Goal: Task Accomplishment & Management: Use online tool/utility

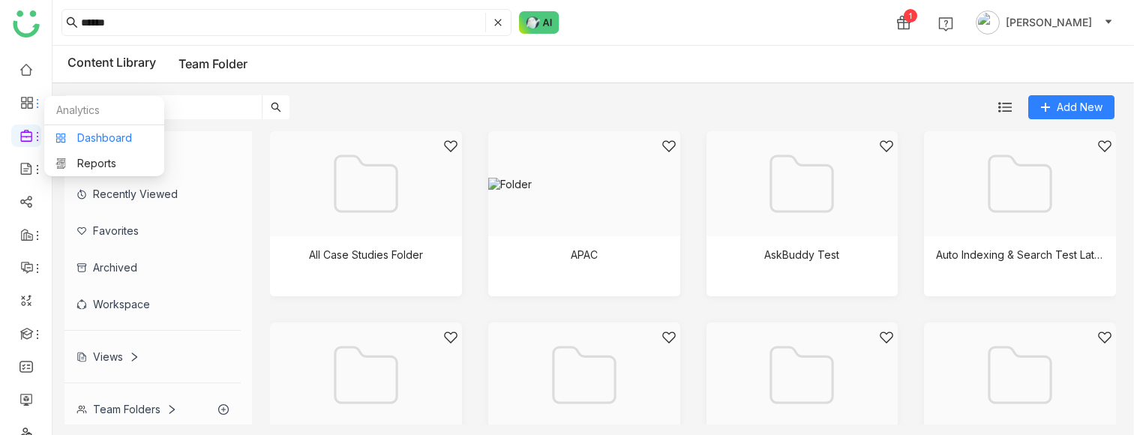
click at [96, 138] on link "Dashboard" at bounding box center [105, 138] width 98 height 11
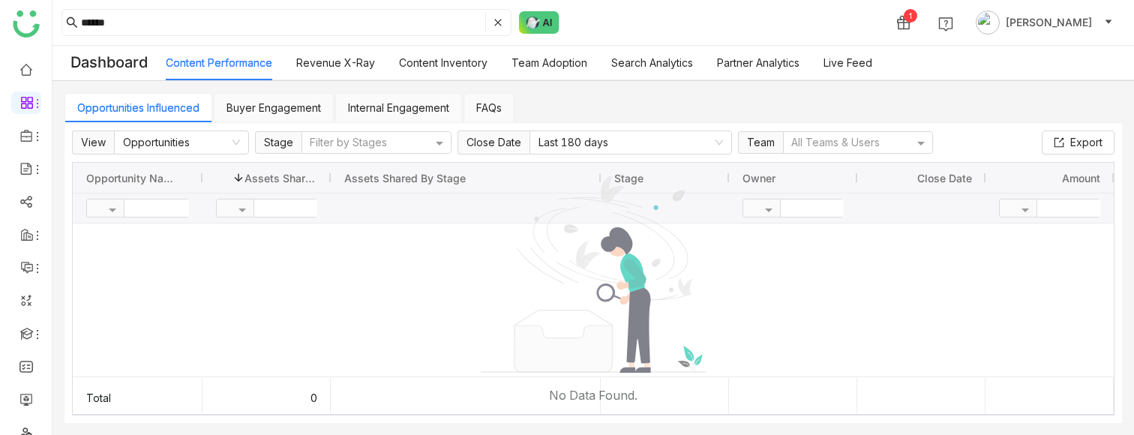
click at [448, 62] on link "Content Inventory" at bounding box center [443, 62] width 89 height 13
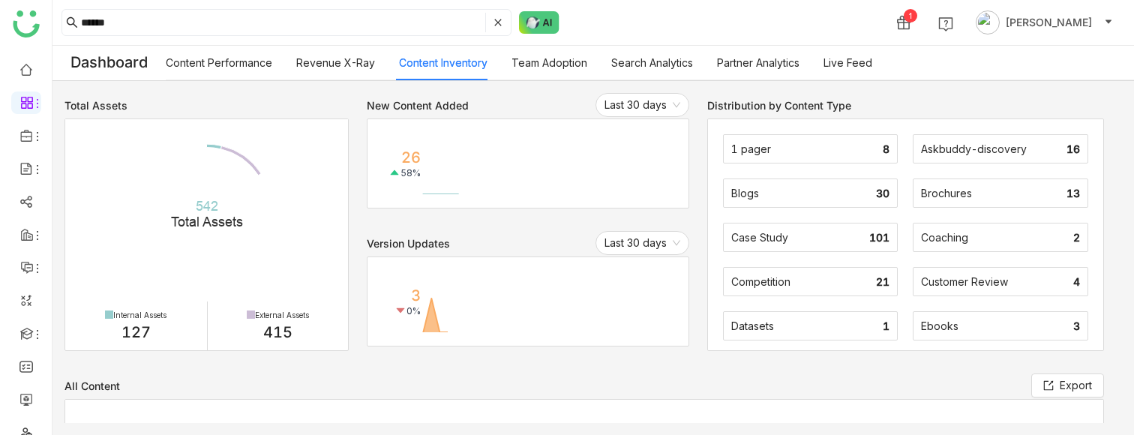
click at [545, 60] on link "Team Adoption" at bounding box center [550, 62] width 76 height 13
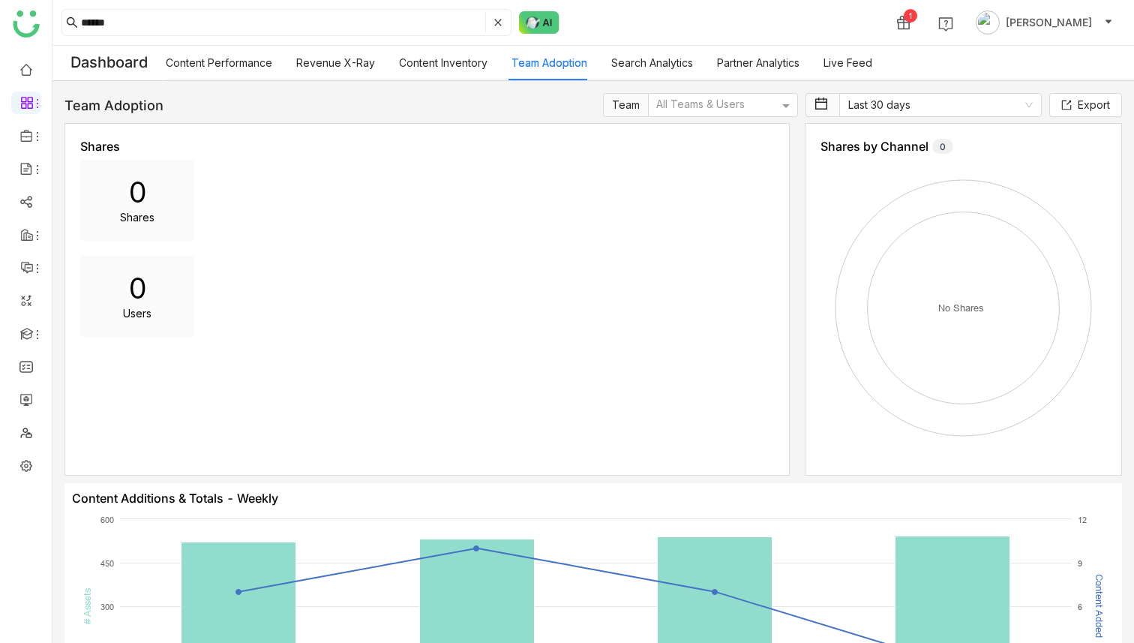
click at [651, 65] on link "Search Analytics" at bounding box center [653, 62] width 82 height 13
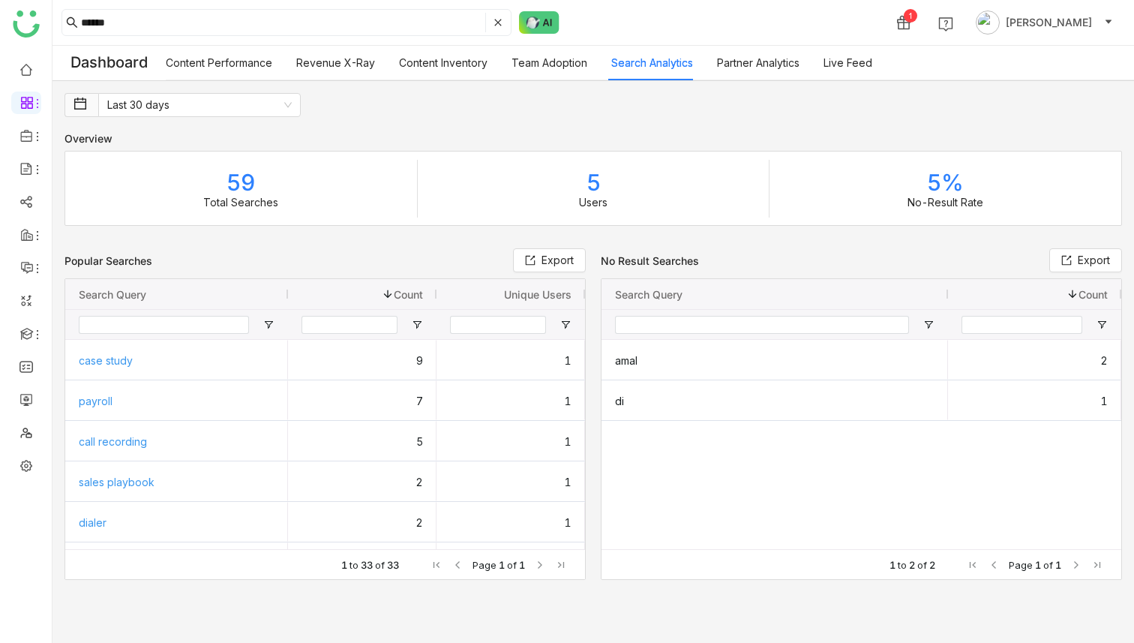
click at [729, 68] on link "Partner Analytics" at bounding box center [758, 62] width 83 height 13
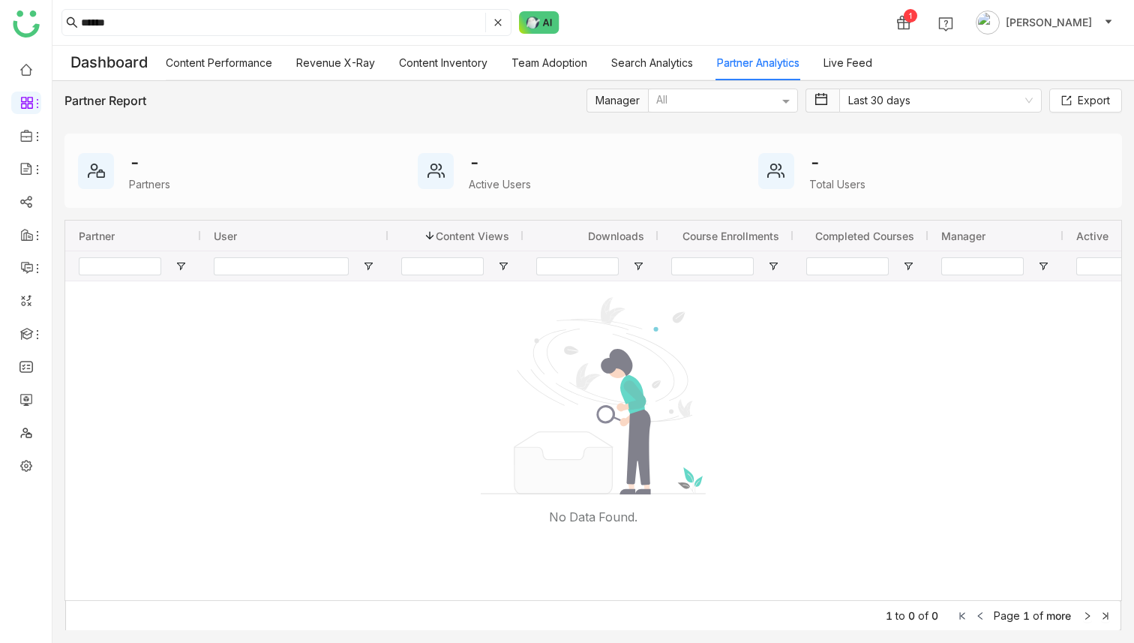
click at [222, 69] on link "Content Performance" at bounding box center [219, 62] width 107 height 13
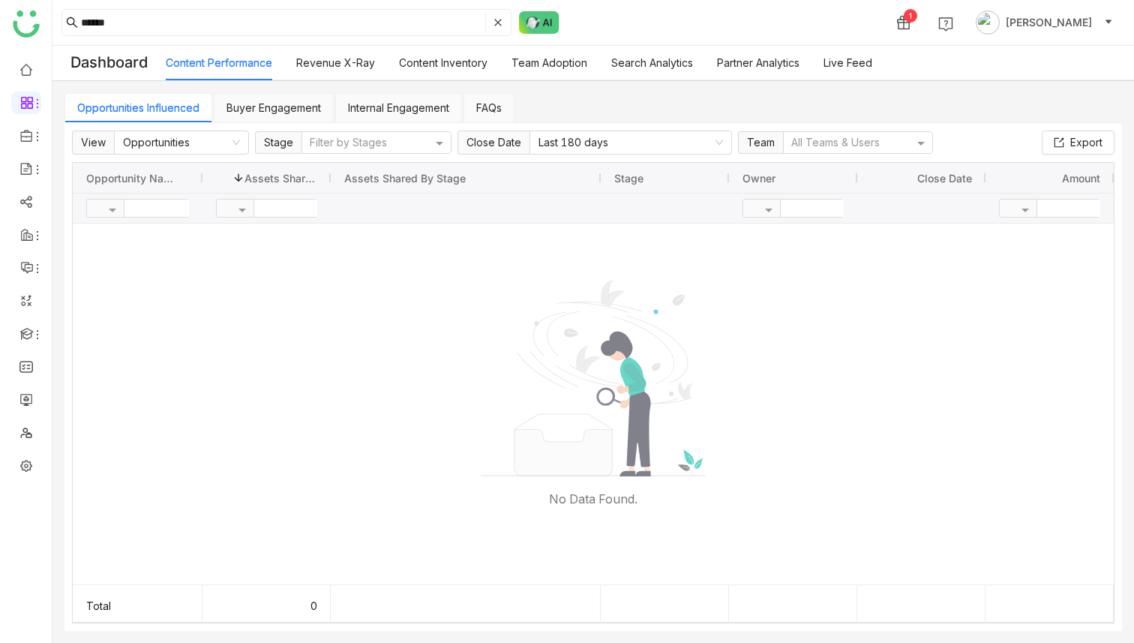
click at [398, 110] on link "Internal Engagement" at bounding box center [398, 107] width 101 height 13
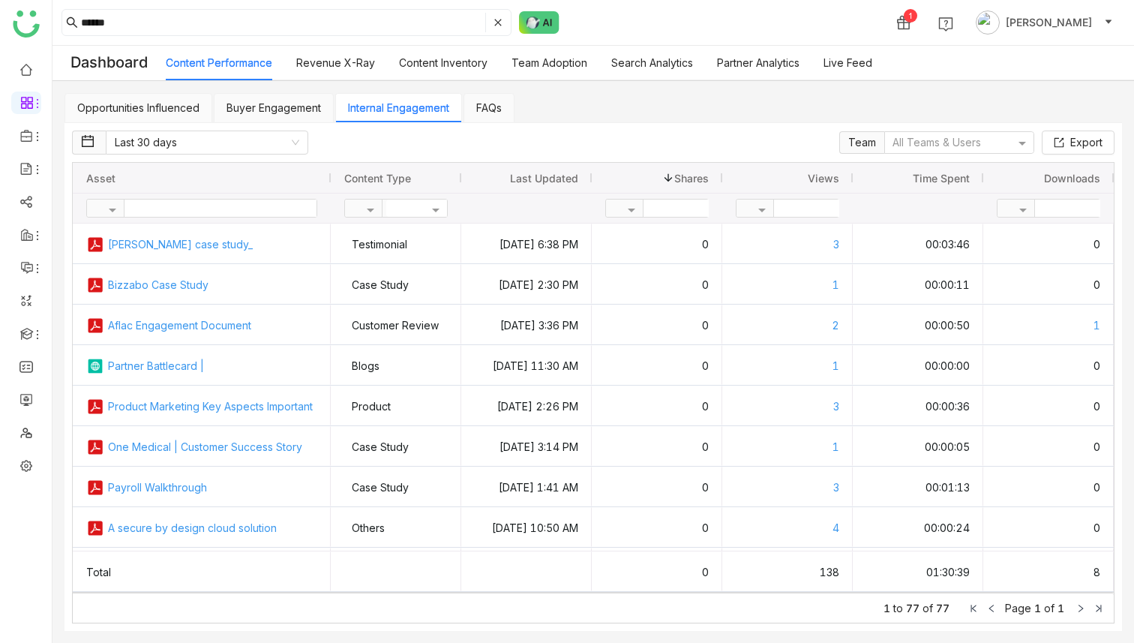
click at [269, 109] on link "Buyer Engagement" at bounding box center [274, 107] width 95 height 13
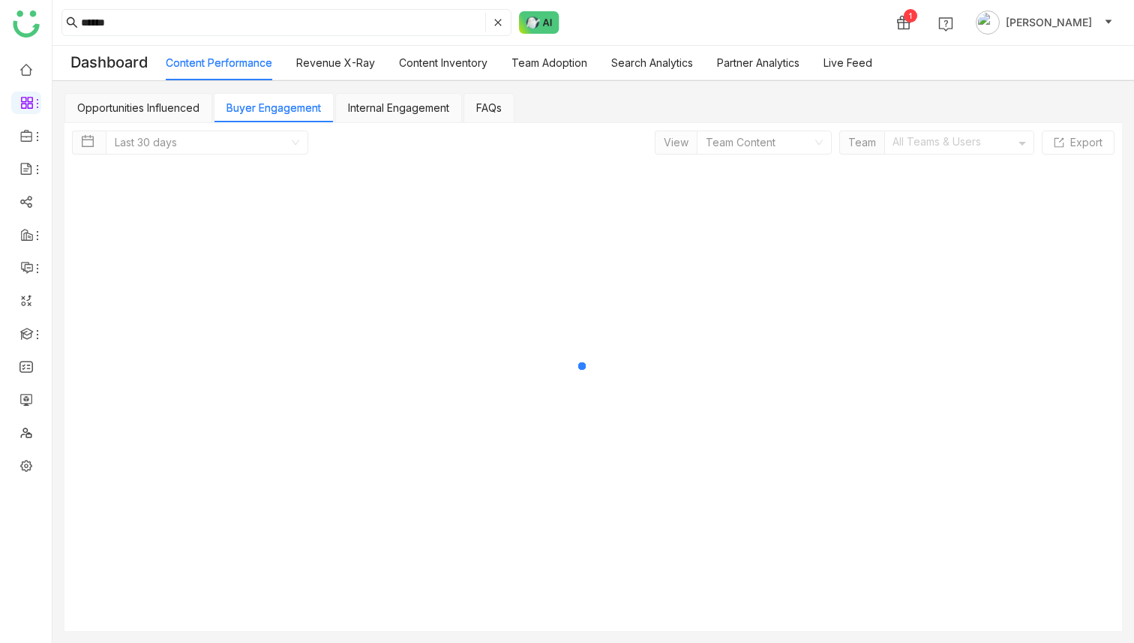
click at [147, 111] on link "Opportunities Influenced" at bounding box center [138, 107] width 122 height 13
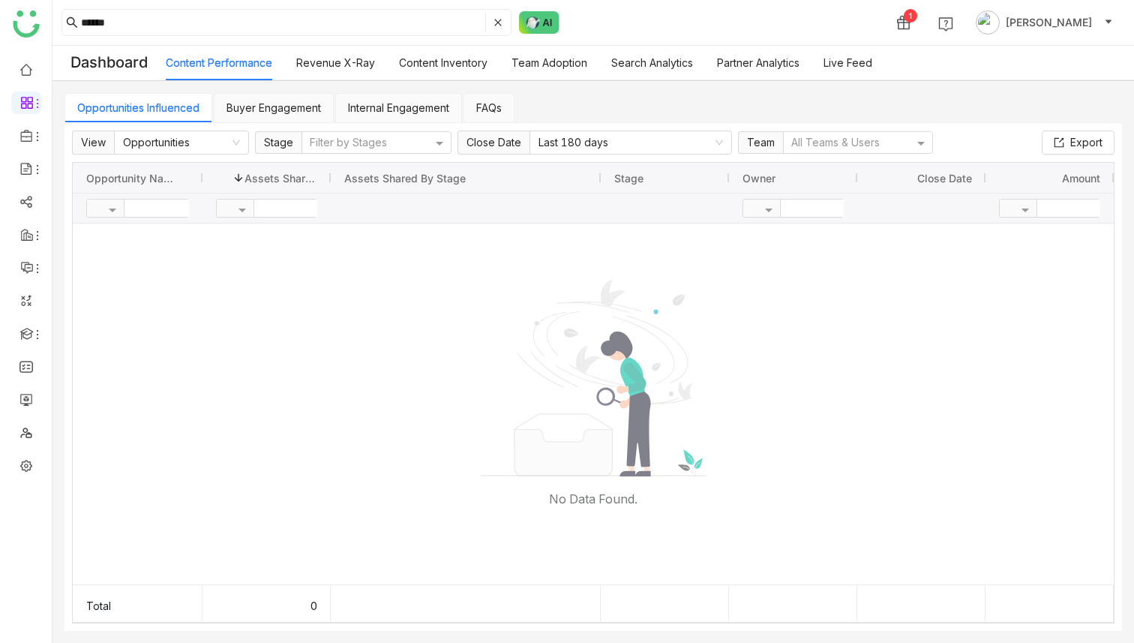
click at [447, 57] on link "Content Inventory" at bounding box center [443, 62] width 89 height 13
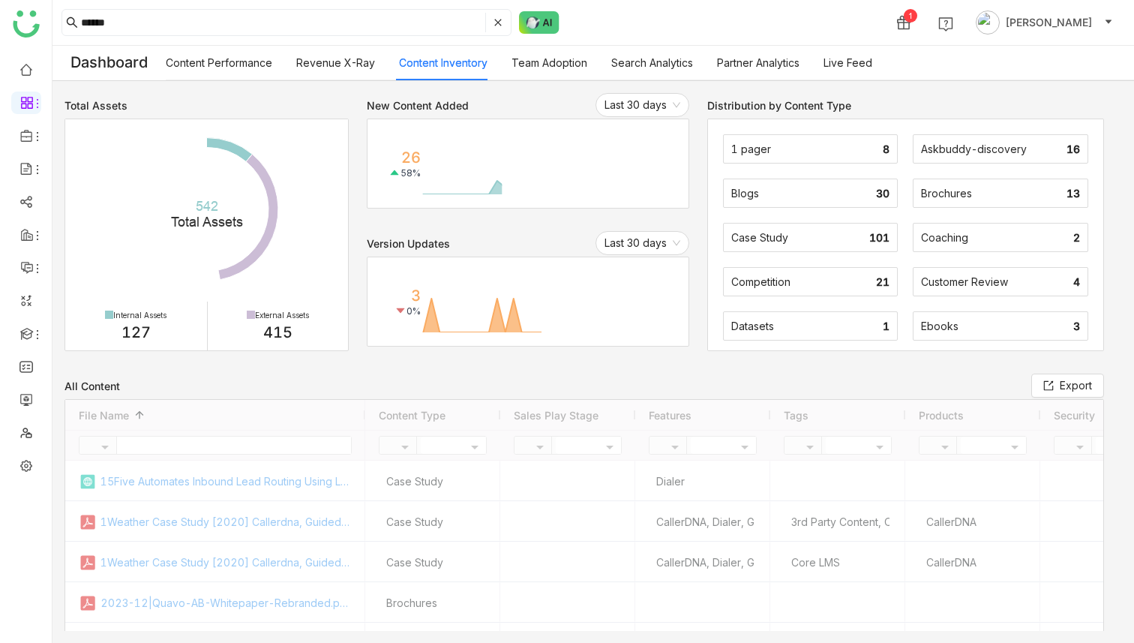
click at [604, 58] on div "Content Performance Revenue X-Ray Content Inventory Team Adoption Search Analyt…" at bounding box center [519, 63] width 707 height 35
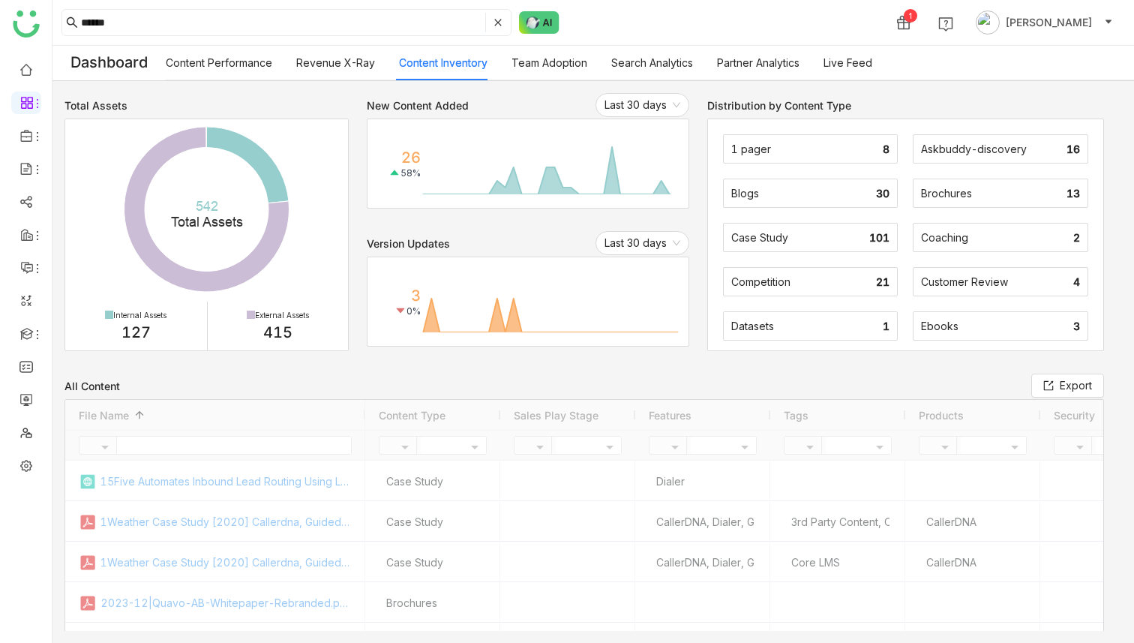
click at [568, 63] on link "Team Adoption" at bounding box center [550, 62] width 76 height 13
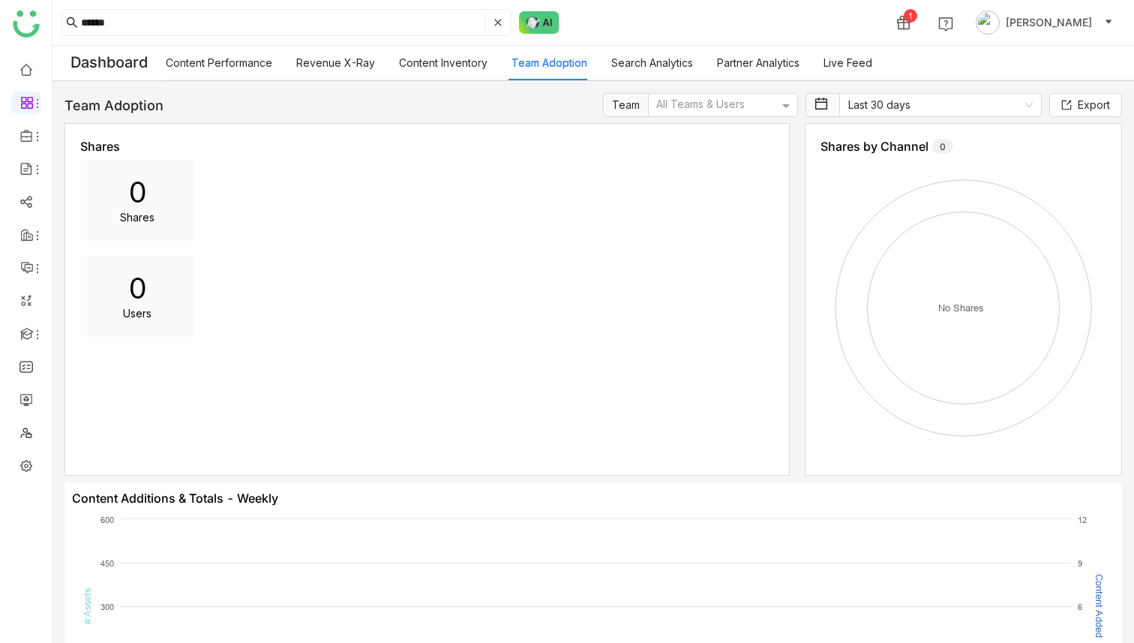
click at [667, 56] on link "Search Analytics" at bounding box center [653, 62] width 82 height 13
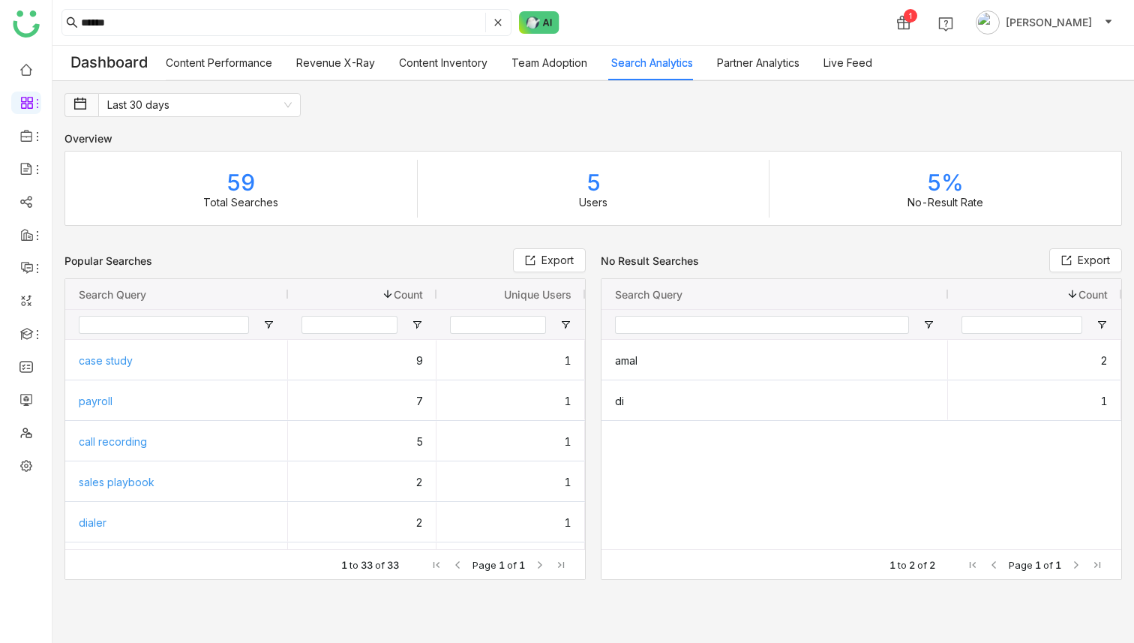
click at [750, 63] on link "Partner Analytics" at bounding box center [758, 62] width 83 height 13
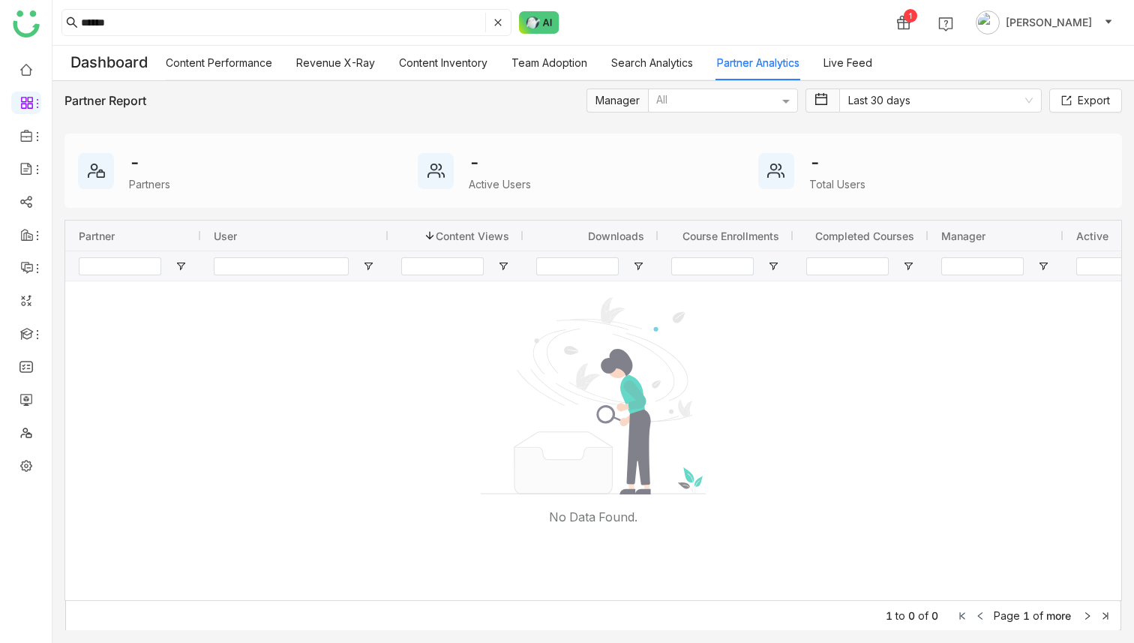
click at [822, 62] on div "Content Performance Revenue X-Ray Content Inventory Team Adoption Search Analyt…" at bounding box center [519, 63] width 707 height 35
click at [240, 59] on link "Content Performance" at bounding box center [219, 62] width 107 height 13
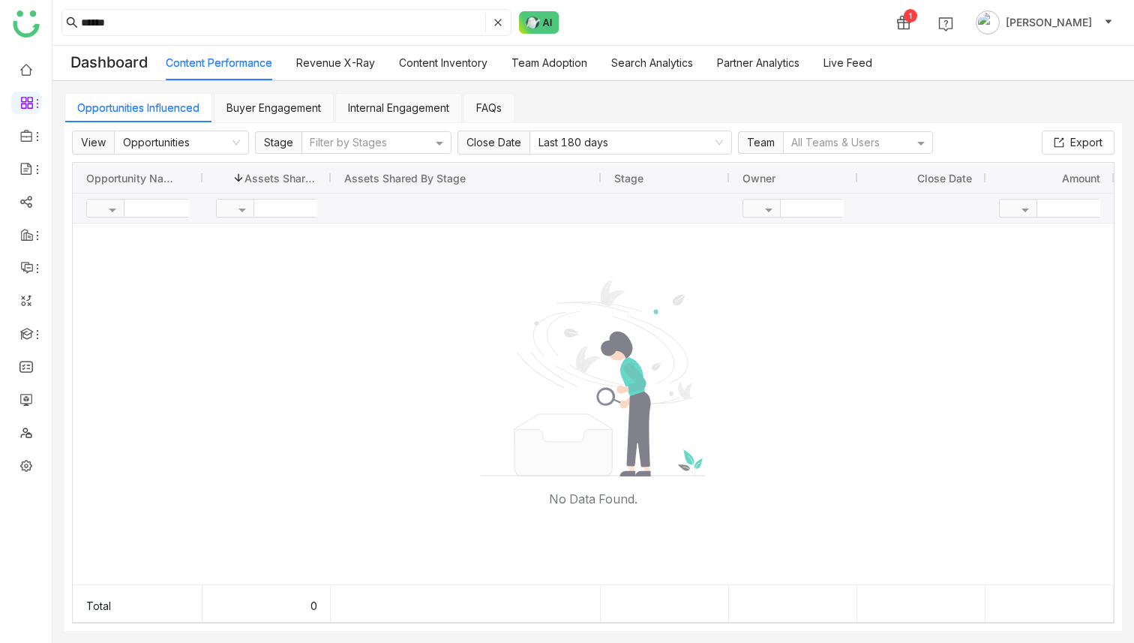
click at [353, 57] on link "Revenue X-Ray" at bounding box center [335, 62] width 79 height 13
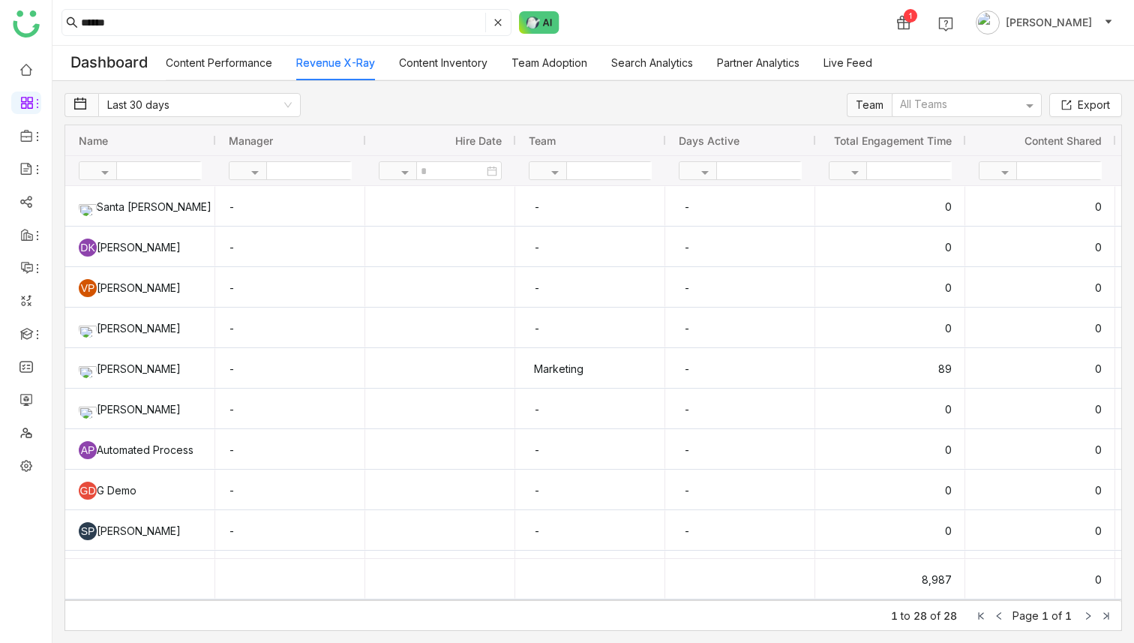
click at [443, 56] on link "Content Inventory" at bounding box center [443, 62] width 89 height 13
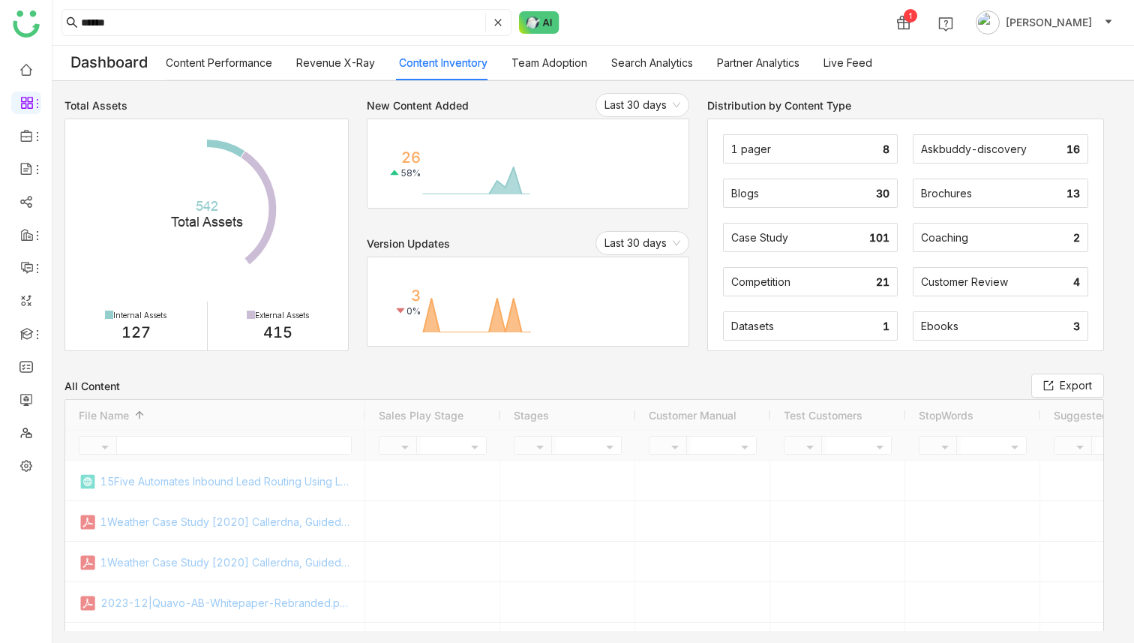
click at [539, 62] on link "Team Adoption" at bounding box center [550, 62] width 76 height 13
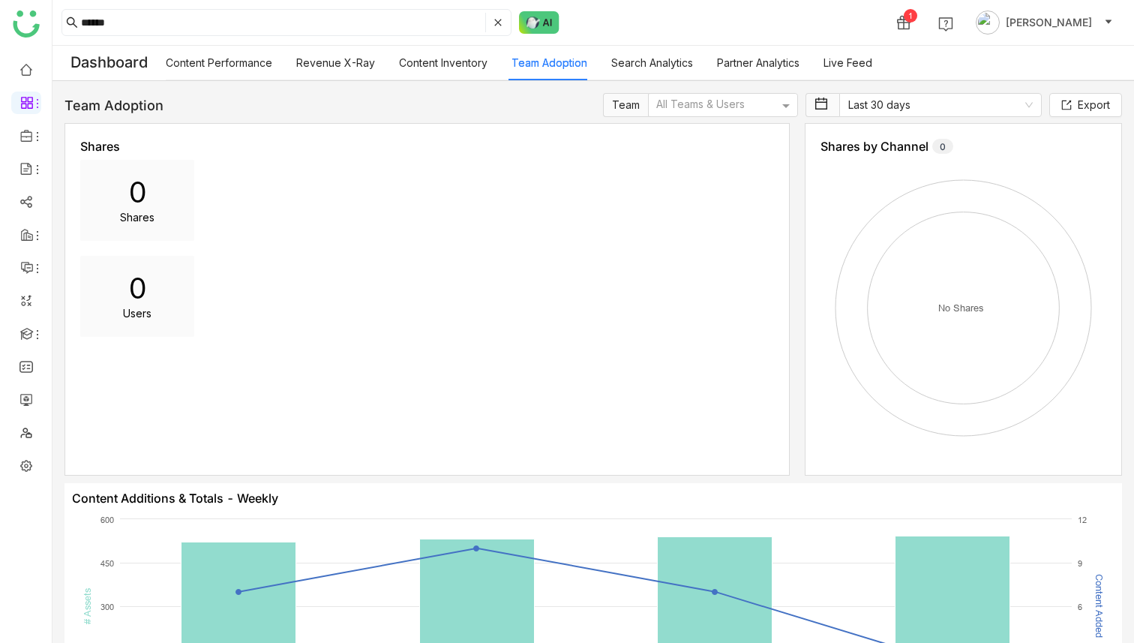
click at [666, 65] on link "Search Analytics" at bounding box center [653, 62] width 82 height 13
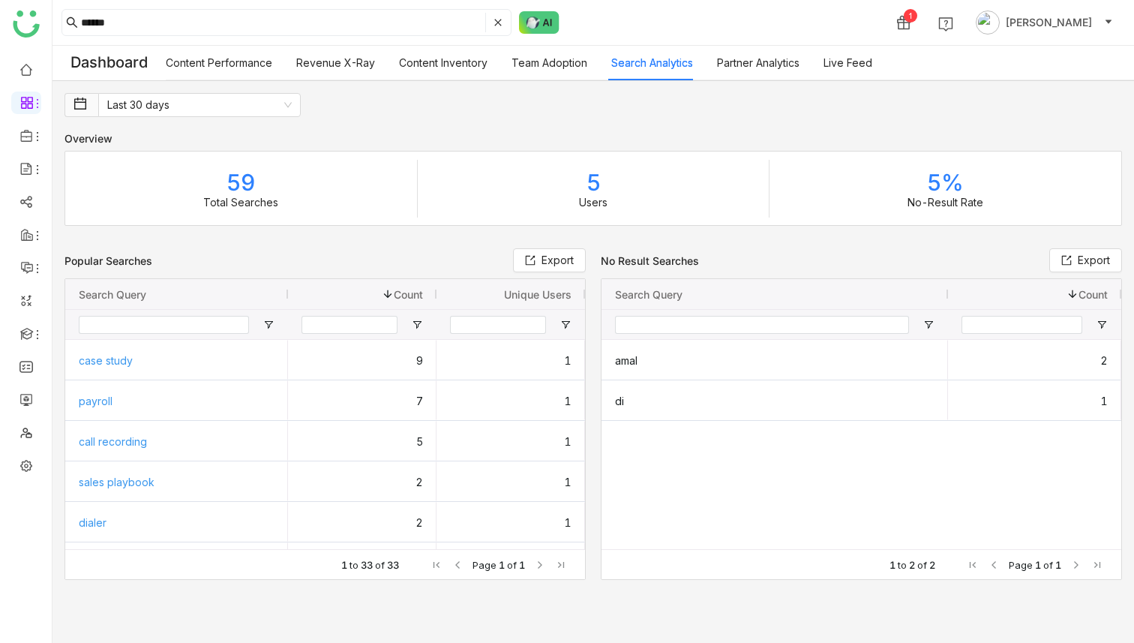
click at [770, 61] on link "Partner Analytics" at bounding box center [758, 62] width 83 height 13
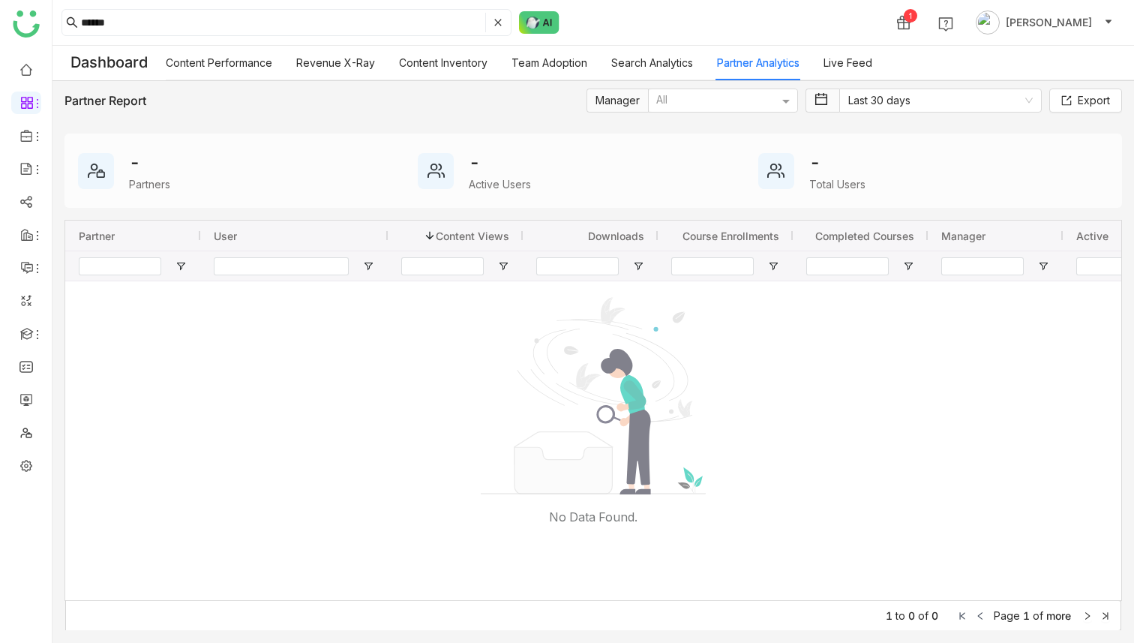
click at [827, 60] on link "Live Feed" at bounding box center [848, 62] width 49 height 13
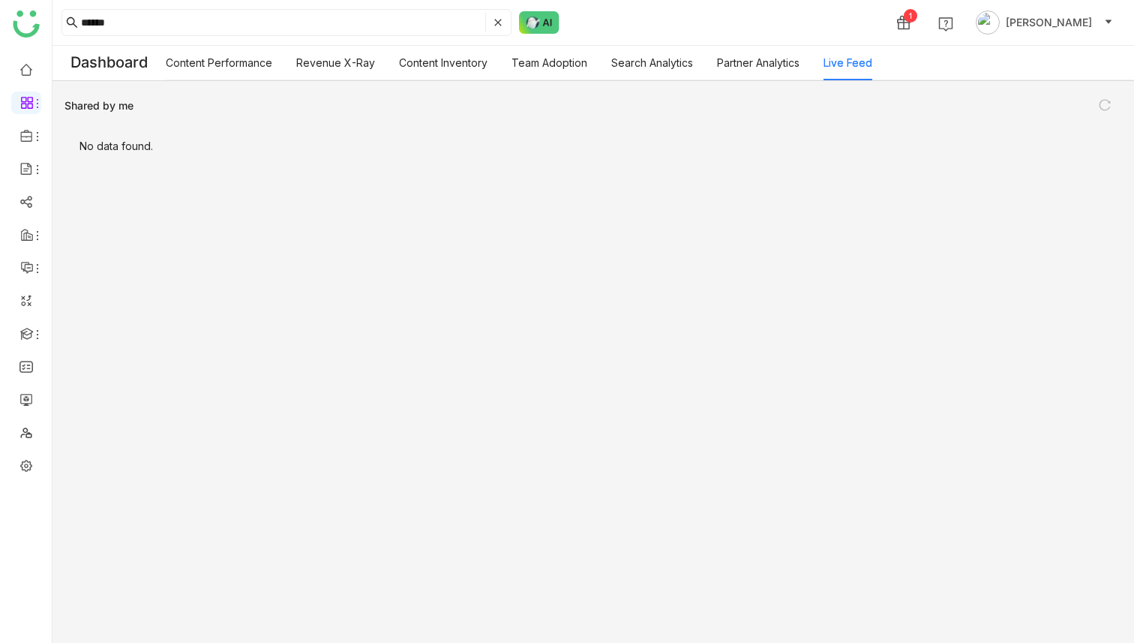
click at [262, 66] on link "Content Performance" at bounding box center [219, 62] width 107 height 13
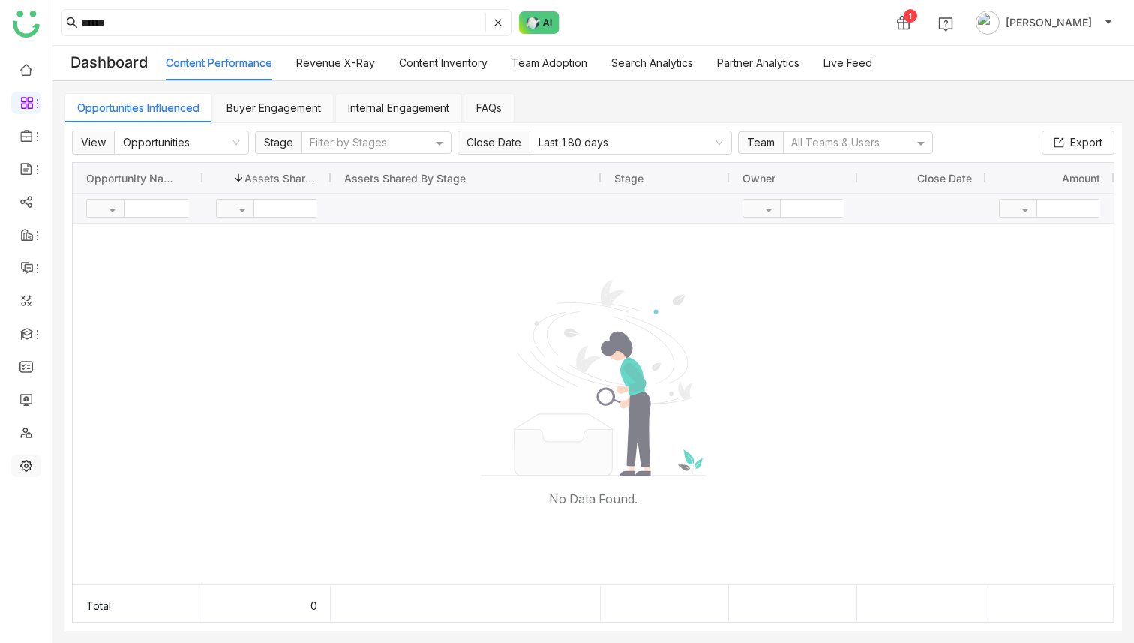
click at [25, 434] on link at bounding box center [27, 464] width 14 height 13
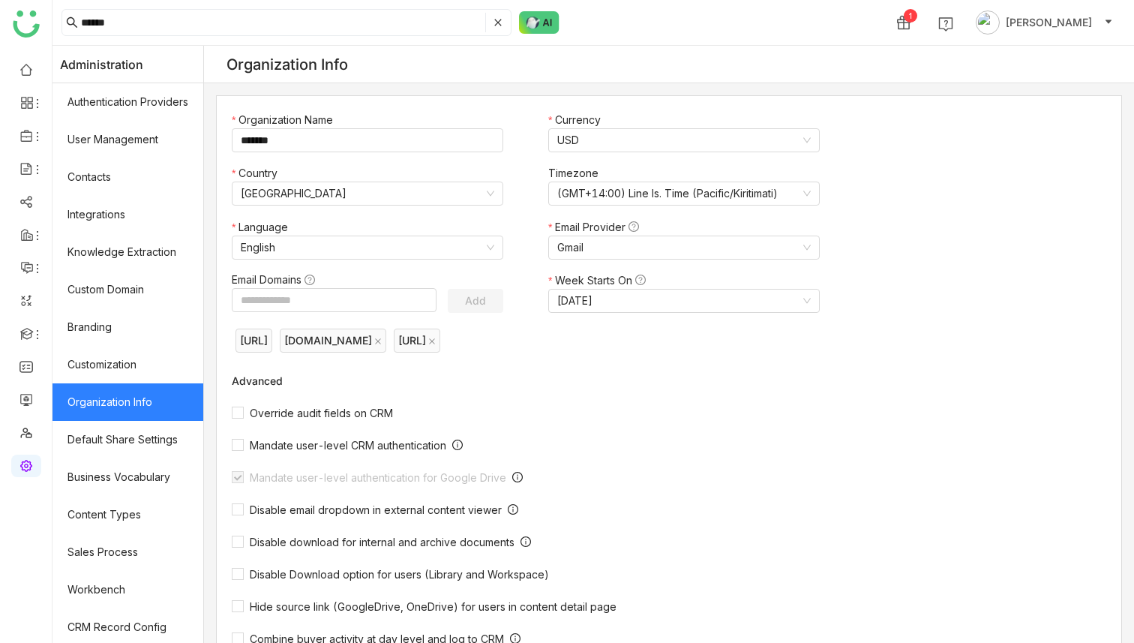
scroll to position [153, 0]
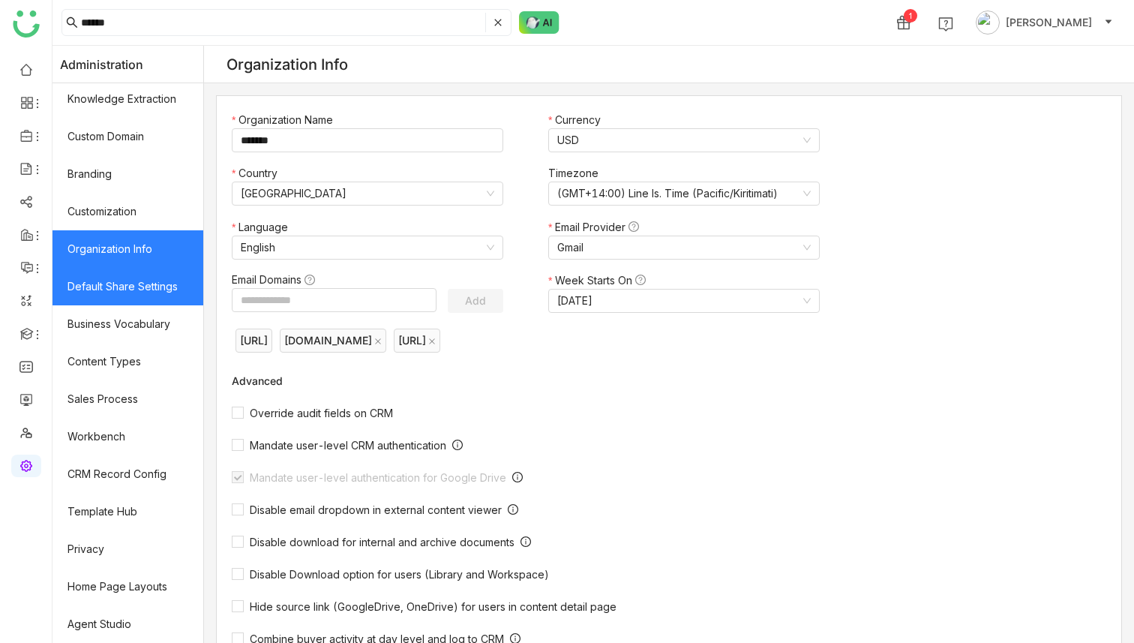
click at [130, 298] on link "Default Share Settings" at bounding box center [128, 287] width 151 height 38
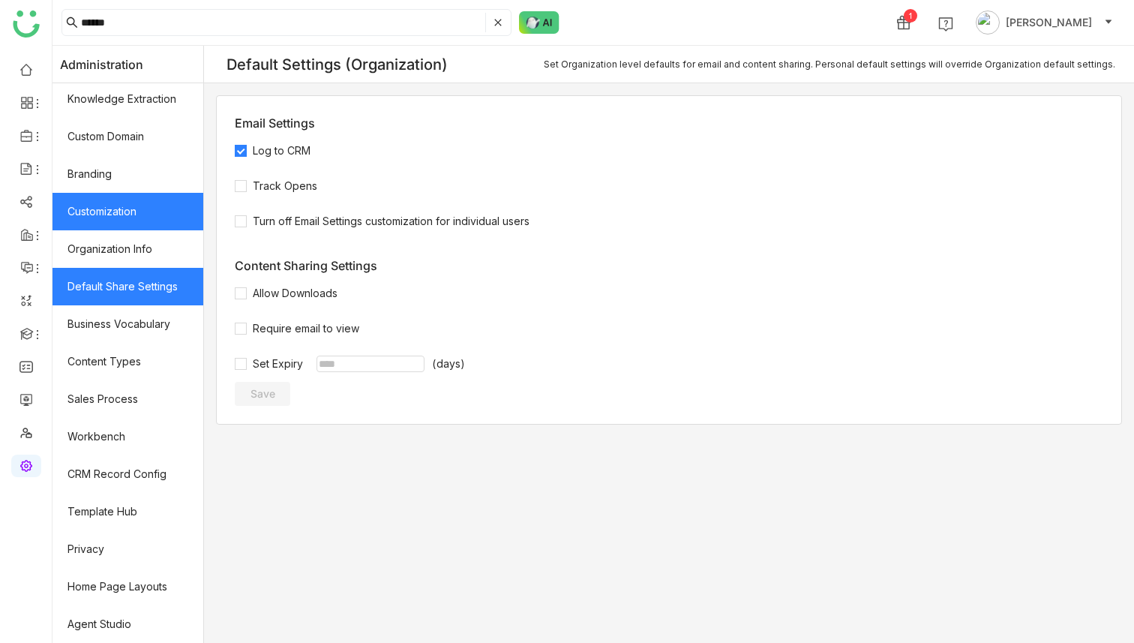
click at [130, 213] on link "Customization" at bounding box center [128, 212] width 151 height 38
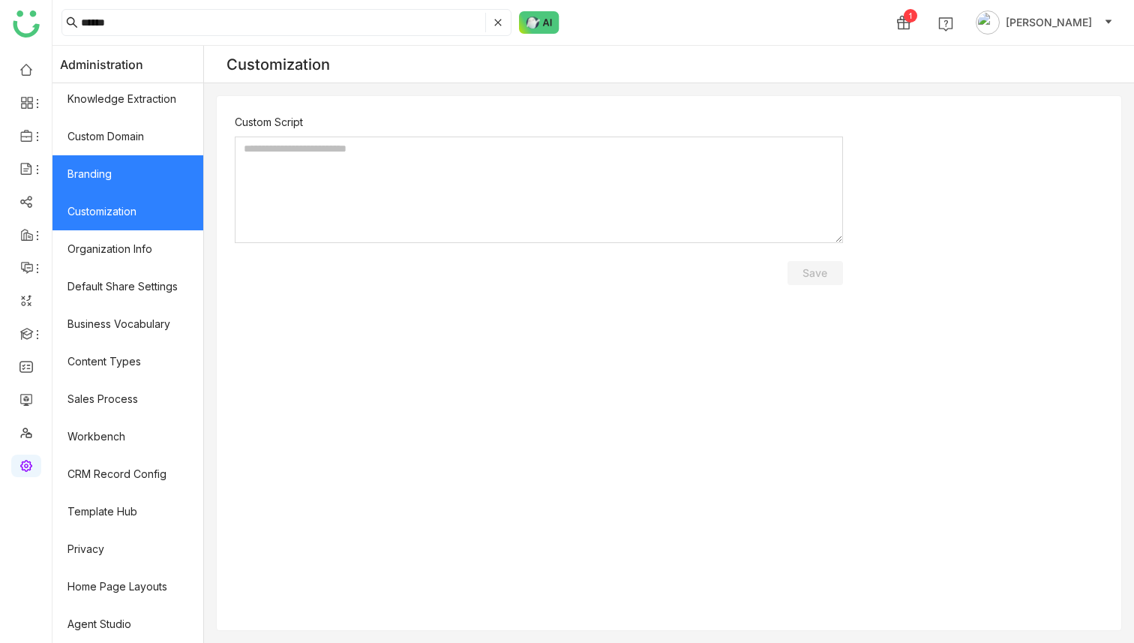
click at [131, 164] on link "Branding" at bounding box center [128, 174] width 151 height 38
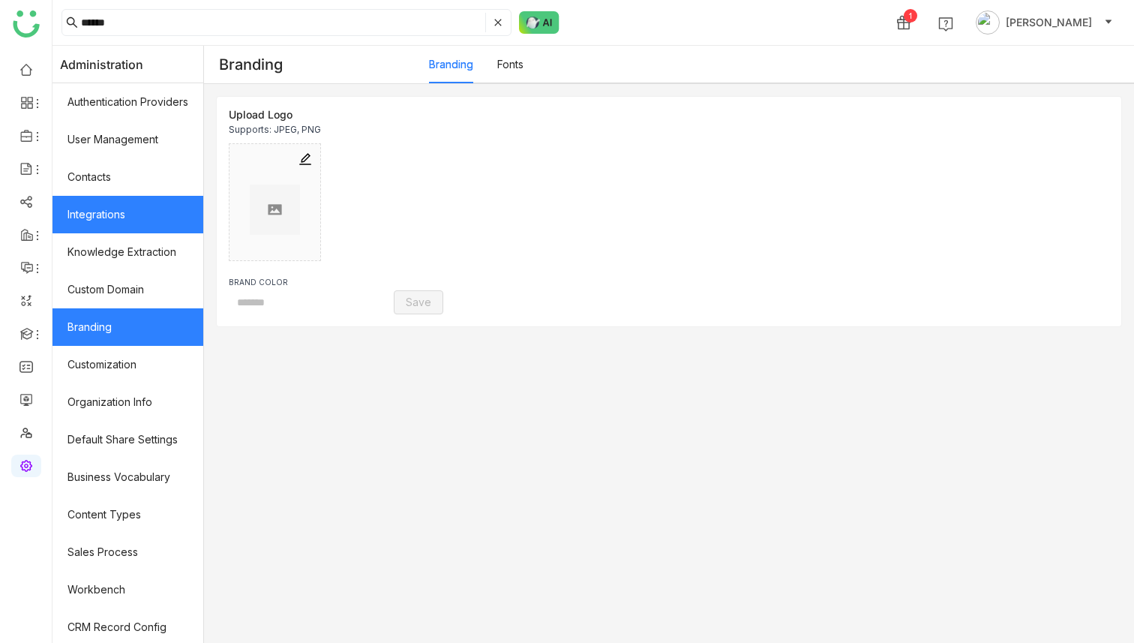
click at [117, 206] on link "Integrations" at bounding box center [128, 215] width 151 height 38
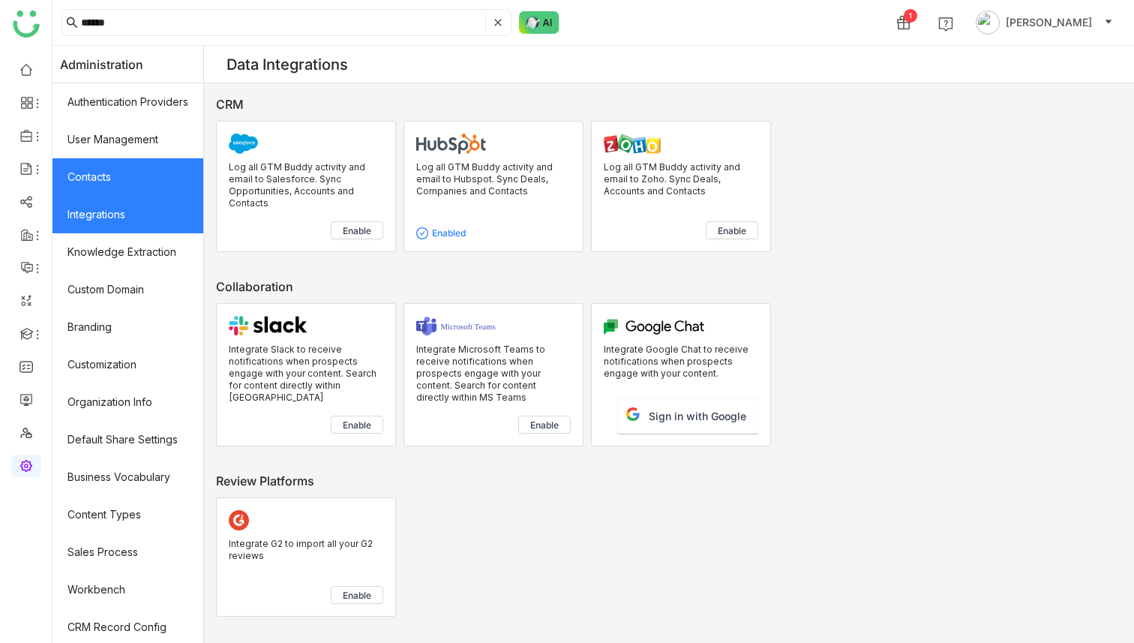
click at [121, 174] on link "Contacts" at bounding box center [128, 177] width 151 height 38
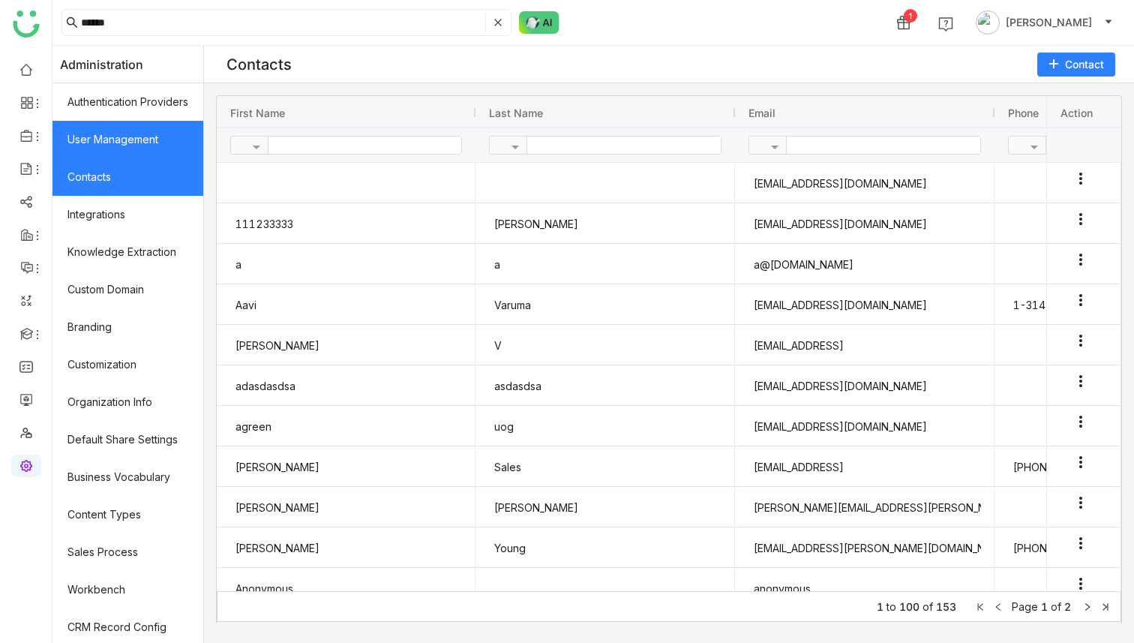
click at [131, 141] on link "User Management" at bounding box center [128, 140] width 151 height 38
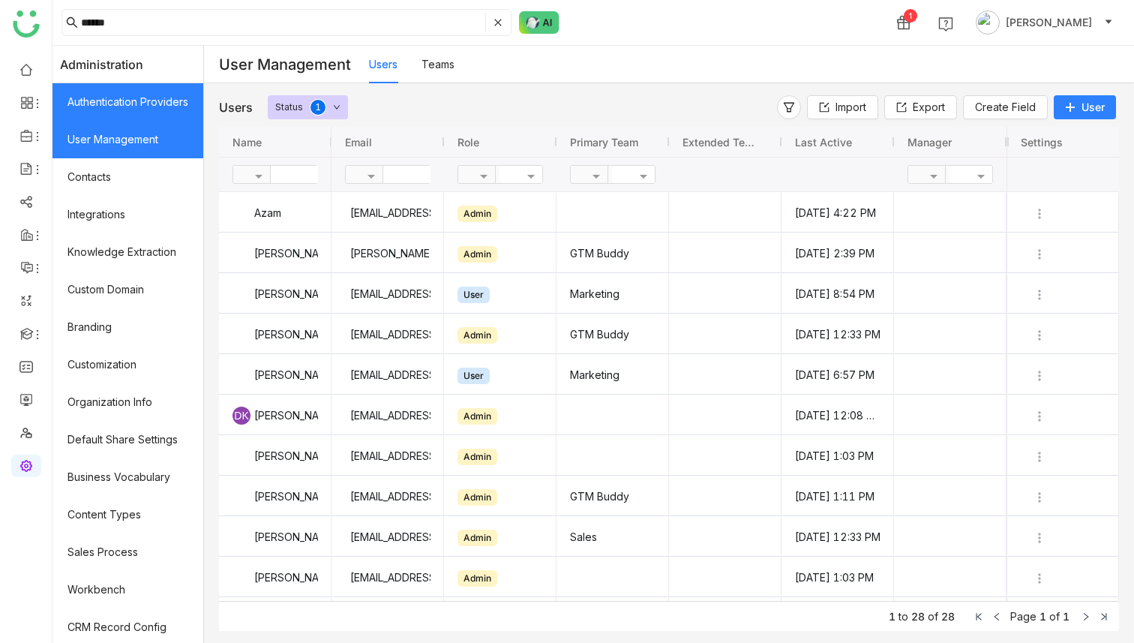
click at [131, 108] on link "Authentication Providers" at bounding box center [128, 102] width 151 height 38
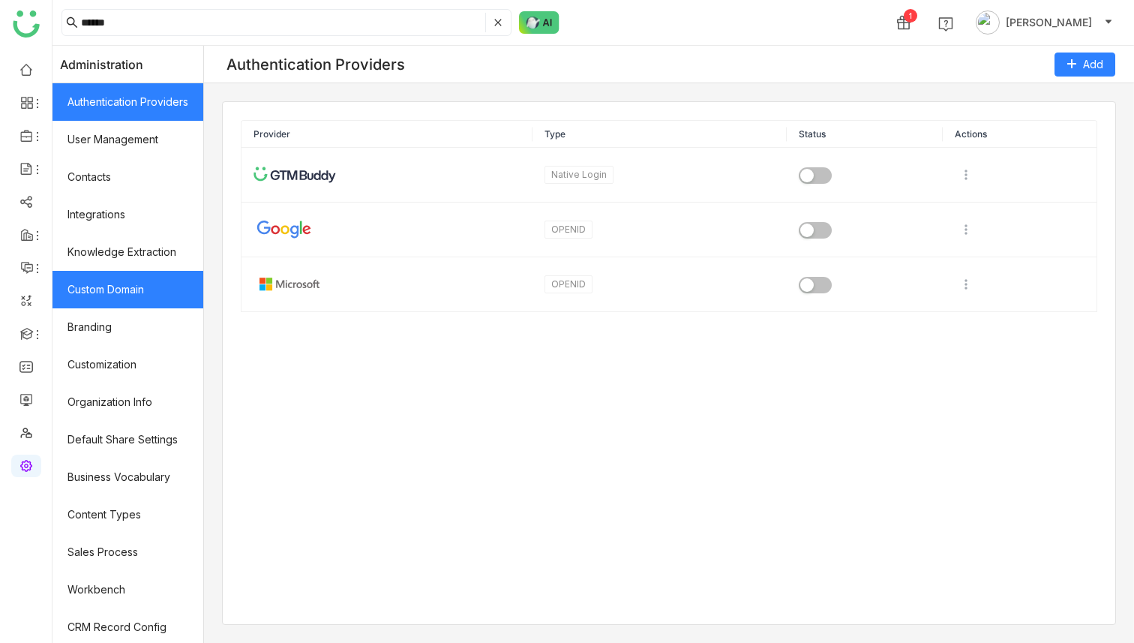
click at [113, 303] on link "Custom Domain" at bounding box center [128, 290] width 151 height 38
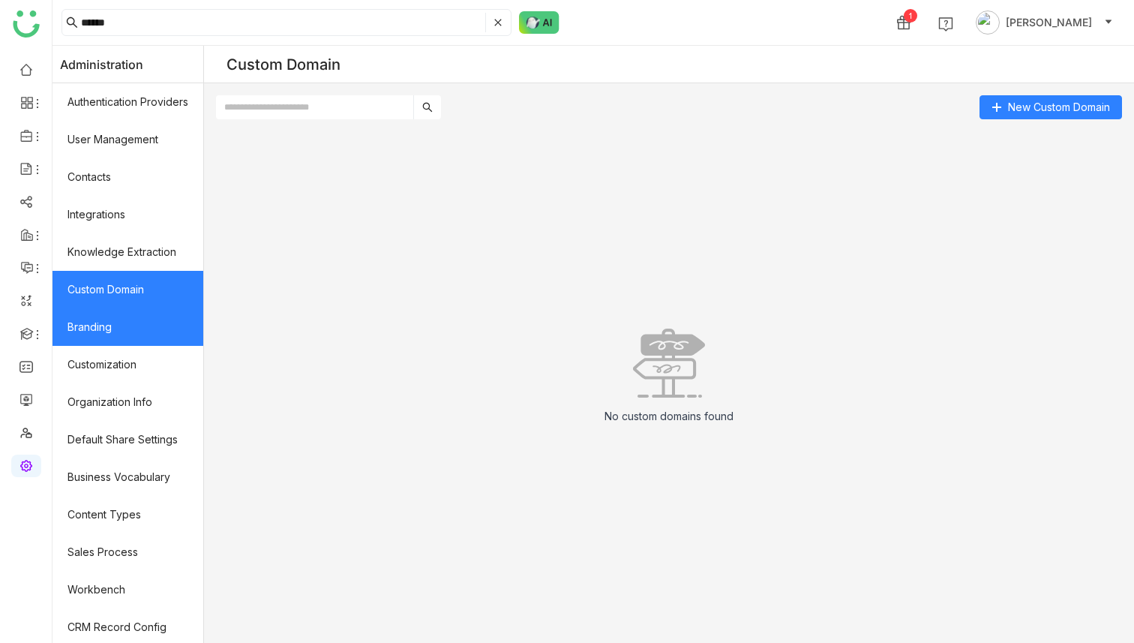
click at [115, 325] on link "Branding" at bounding box center [128, 327] width 151 height 38
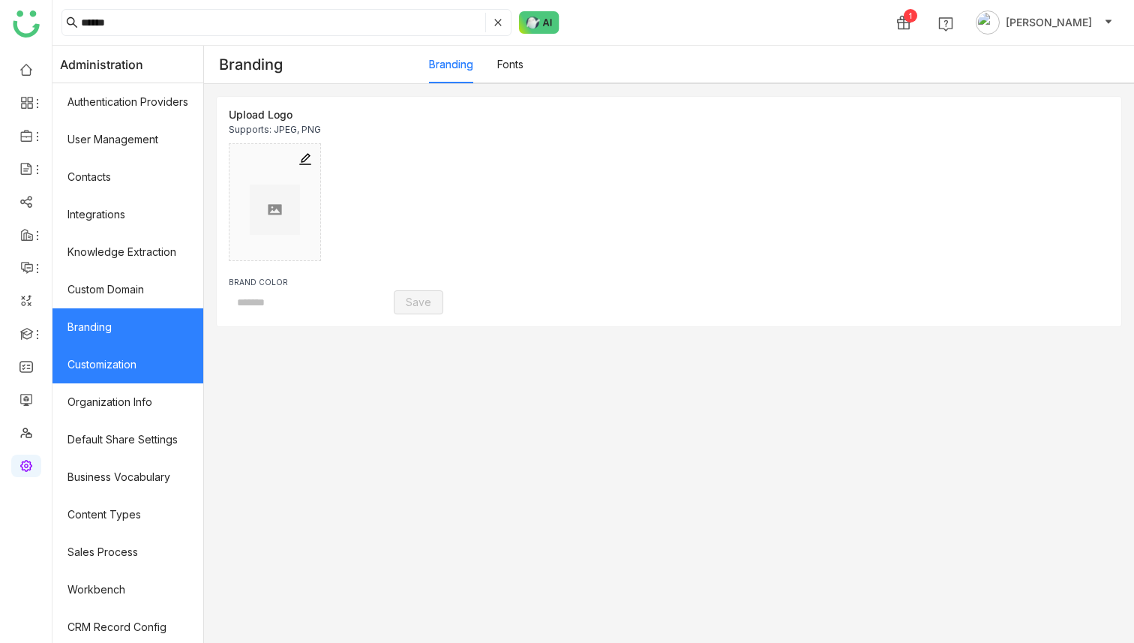
click at [125, 356] on link "Customization" at bounding box center [128, 365] width 151 height 38
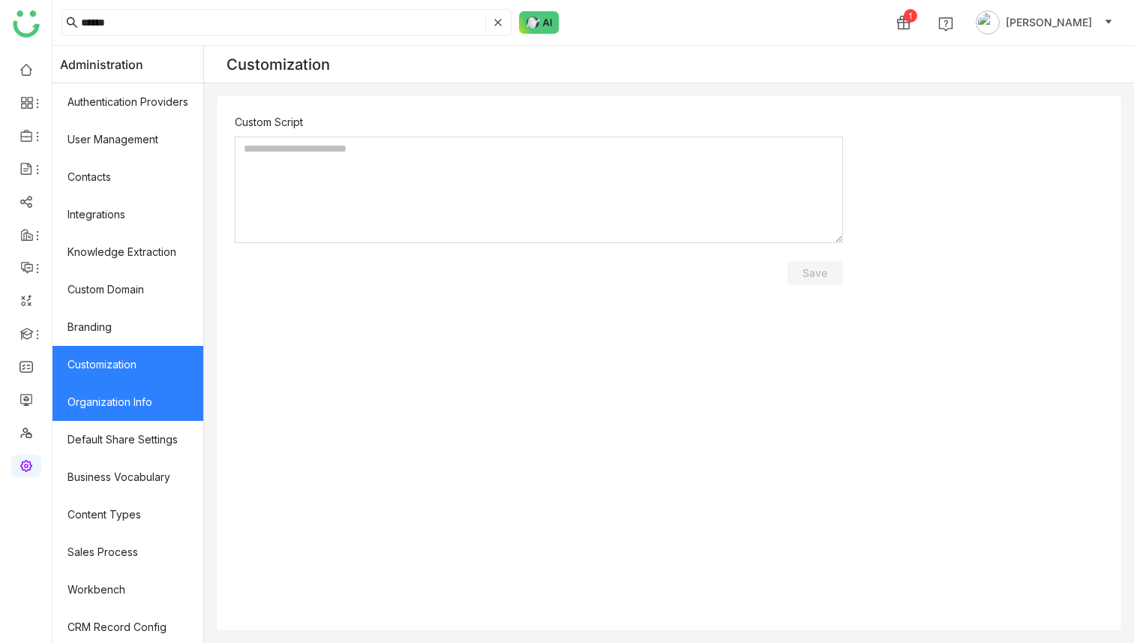
click at [124, 394] on link "Organization Info" at bounding box center [128, 402] width 151 height 38
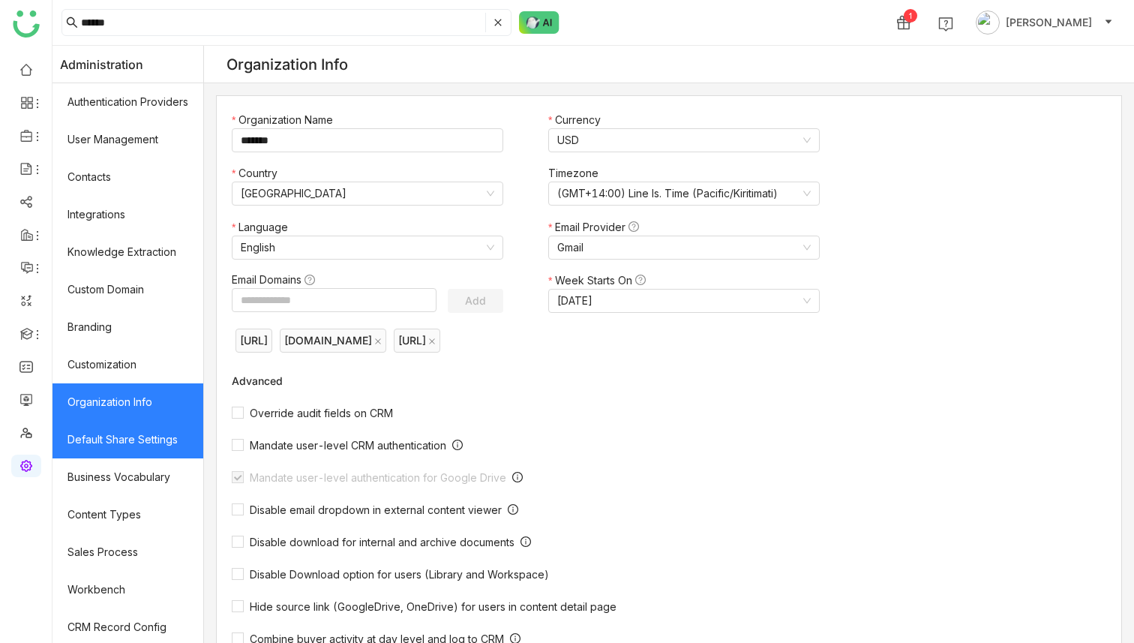
click at [127, 431] on link "Default Share Settings" at bounding box center [128, 440] width 151 height 38
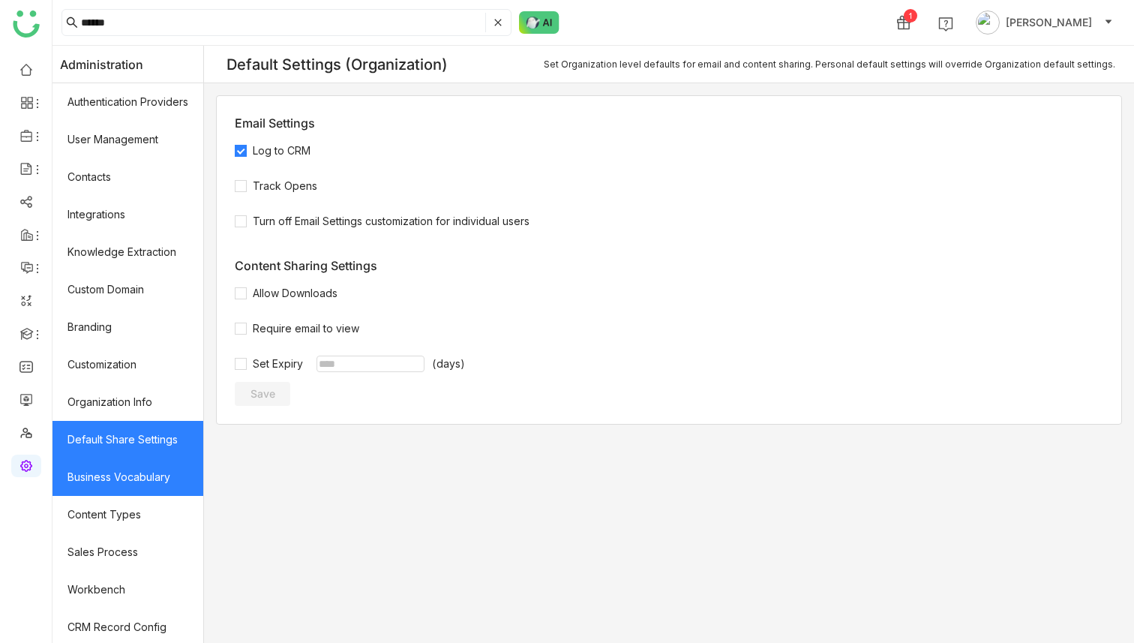
click at [125, 434] on link "Business Vocabulary" at bounding box center [128, 477] width 151 height 38
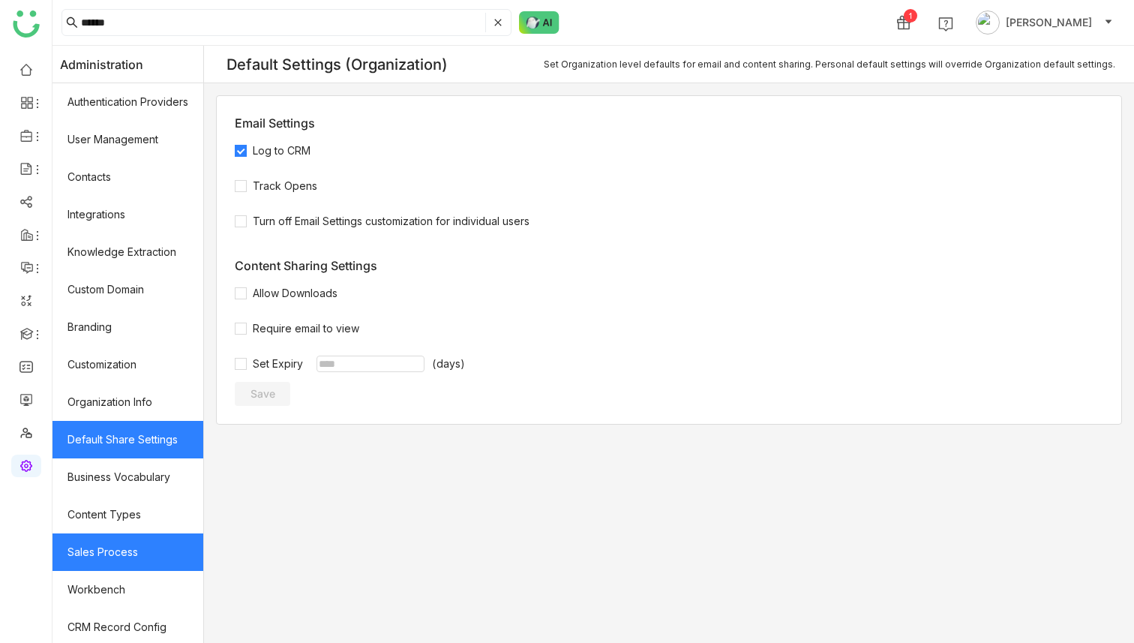
click at [116, 434] on link "Sales Process" at bounding box center [128, 552] width 151 height 38
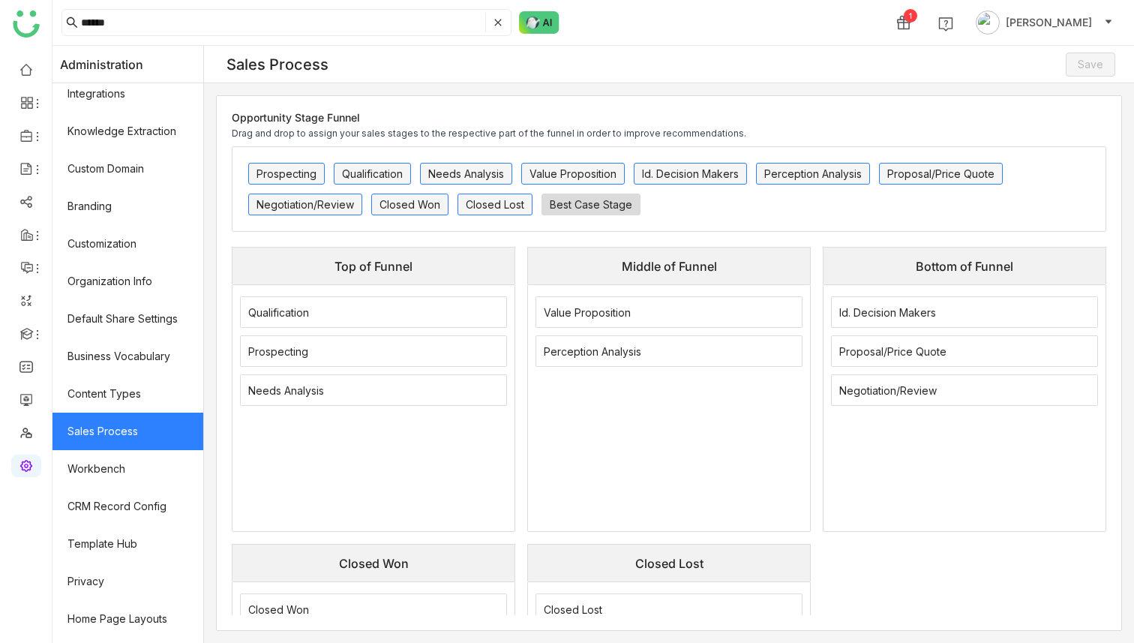
scroll to position [153, 0]
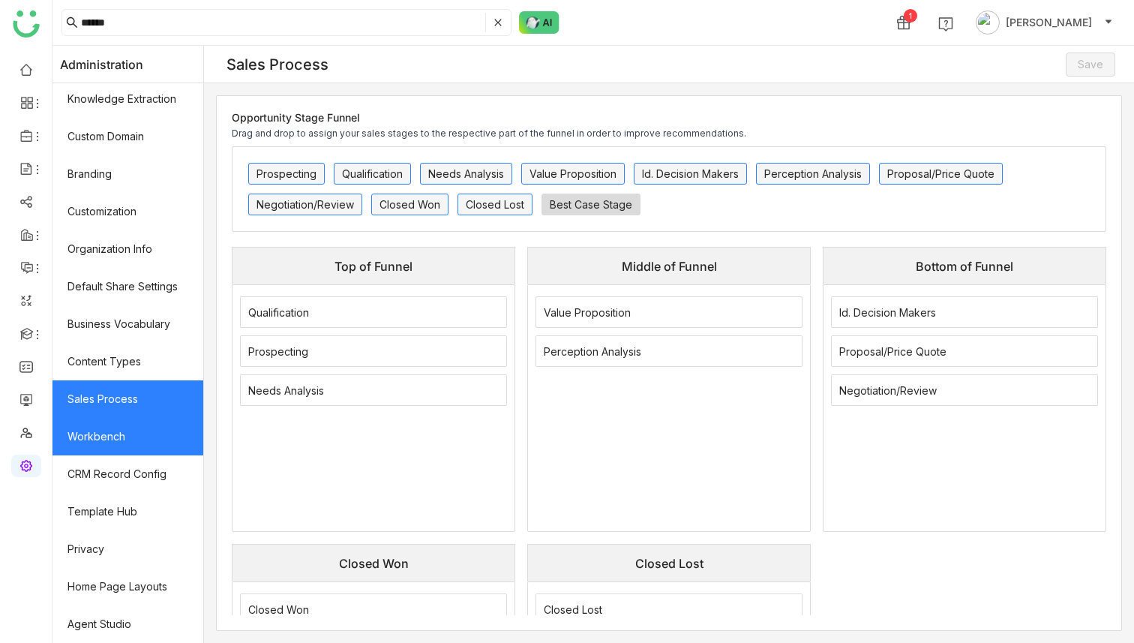
click at [122, 434] on link "Workbench" at bounding box center [128, 437] width 151 height 38
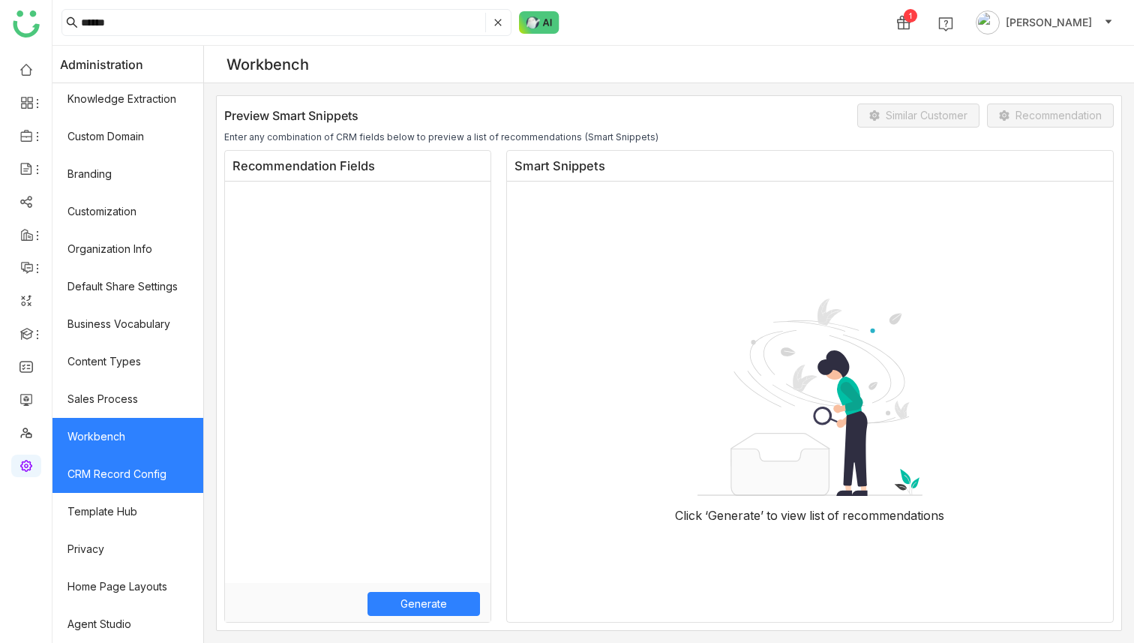
click at [127, 434] on link "CRM Record Config" at bounding box center [128, 474] width 151 height 38
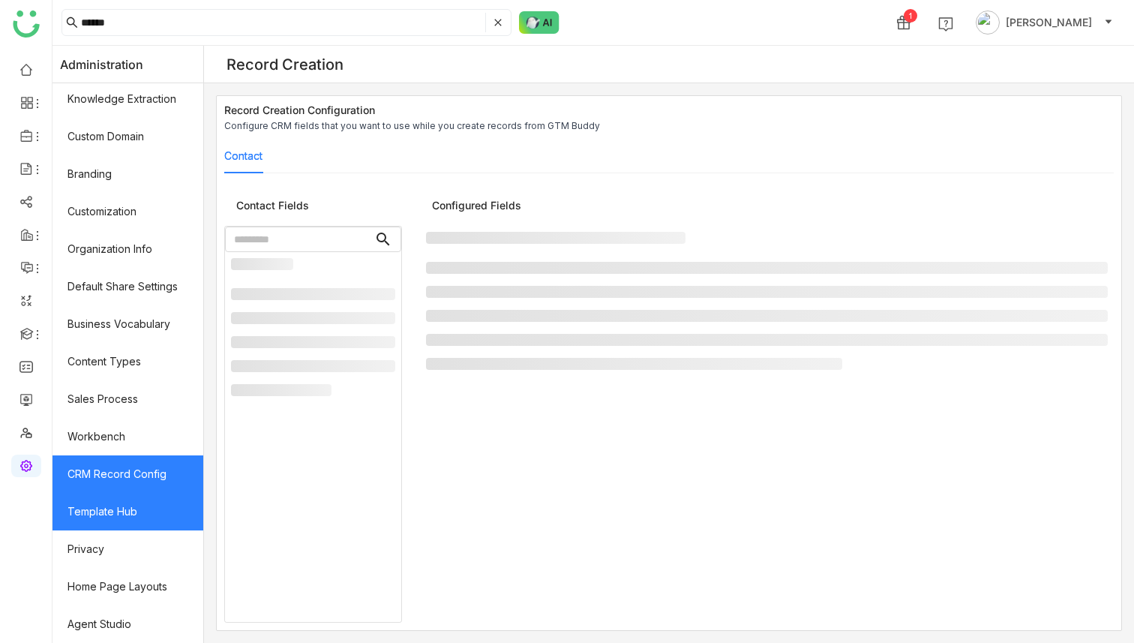
click at [118, 434] on link "Template Hub" at bounding box center [128, 512] width 151 height 38
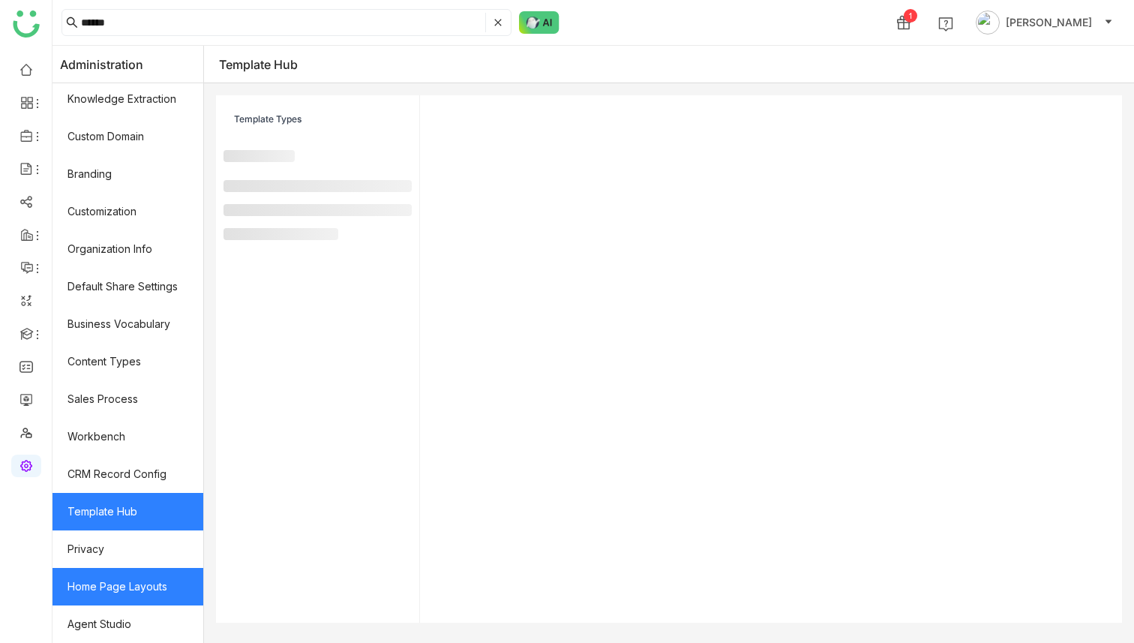
click at [110, 434] on link "Home Page Layouts" at bounding box center [128, 587] width 151 height 38
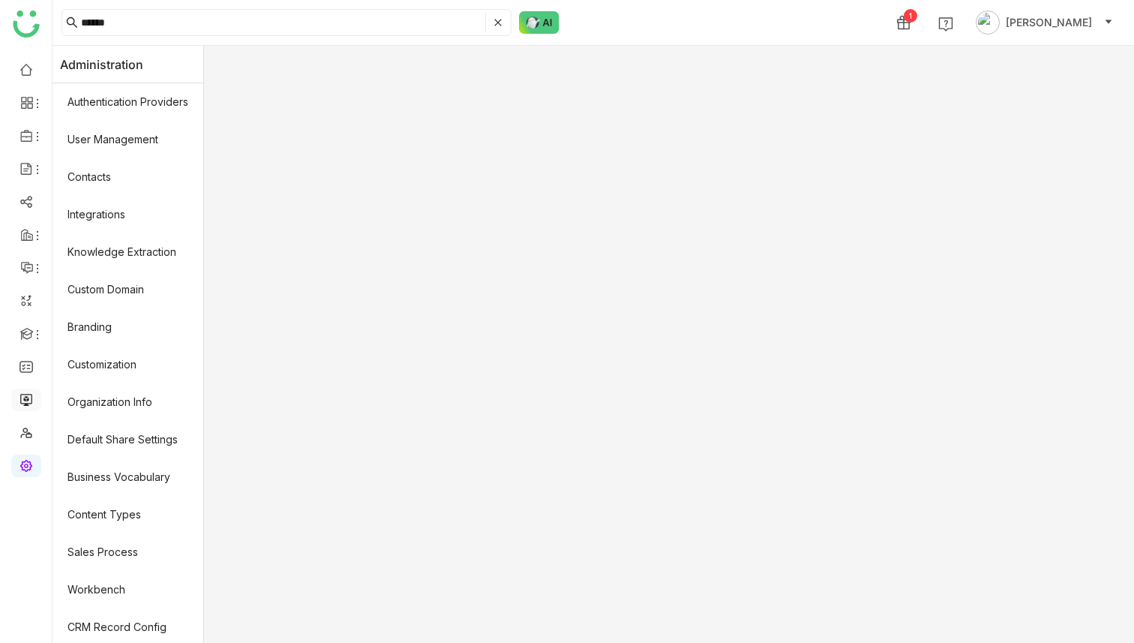
click at [29, 402] on link at bounding box center [27, 398] width 14 height 13
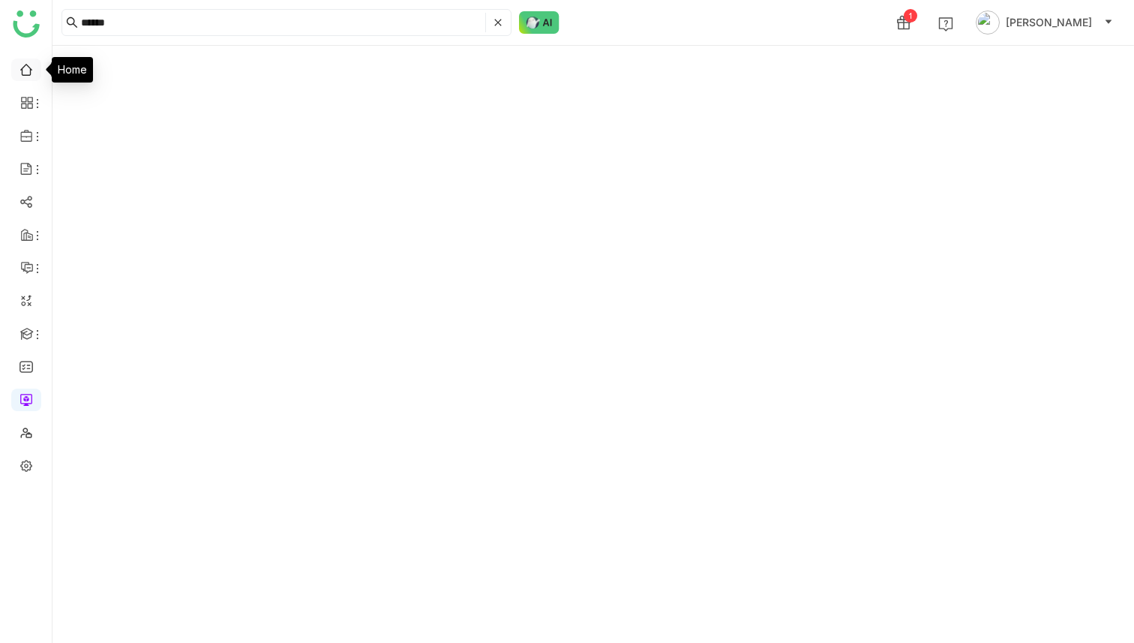
click at [29, 71] on link at bounding box center [27, 68] width 14 height 13
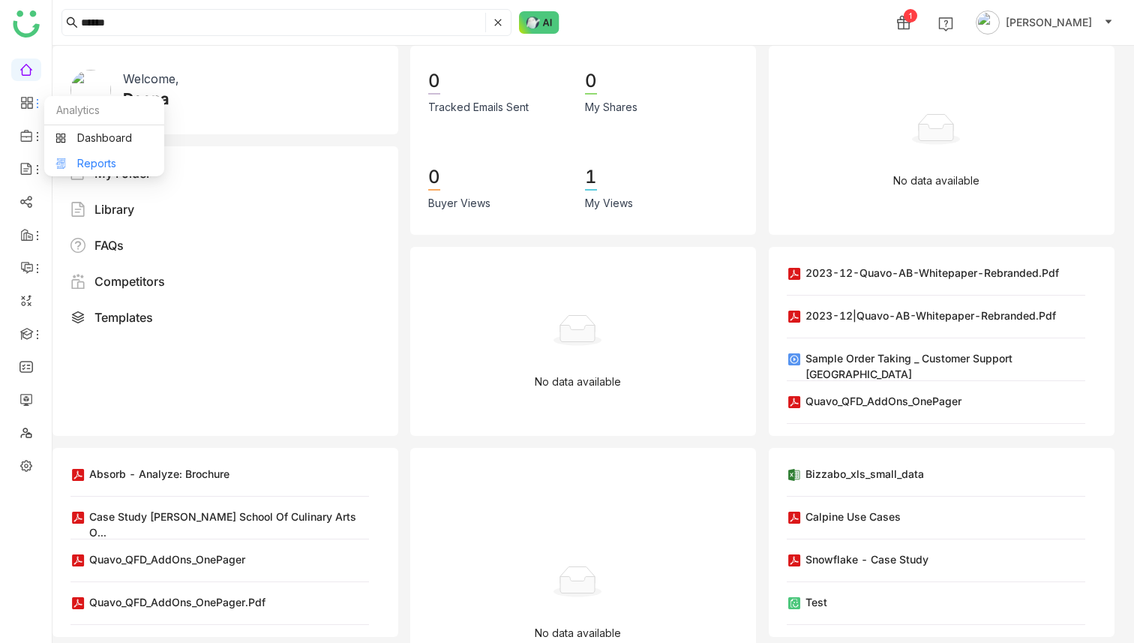
click at [85, 163] on link "Reports" at bounding box center [105, 163] width 98 height 11
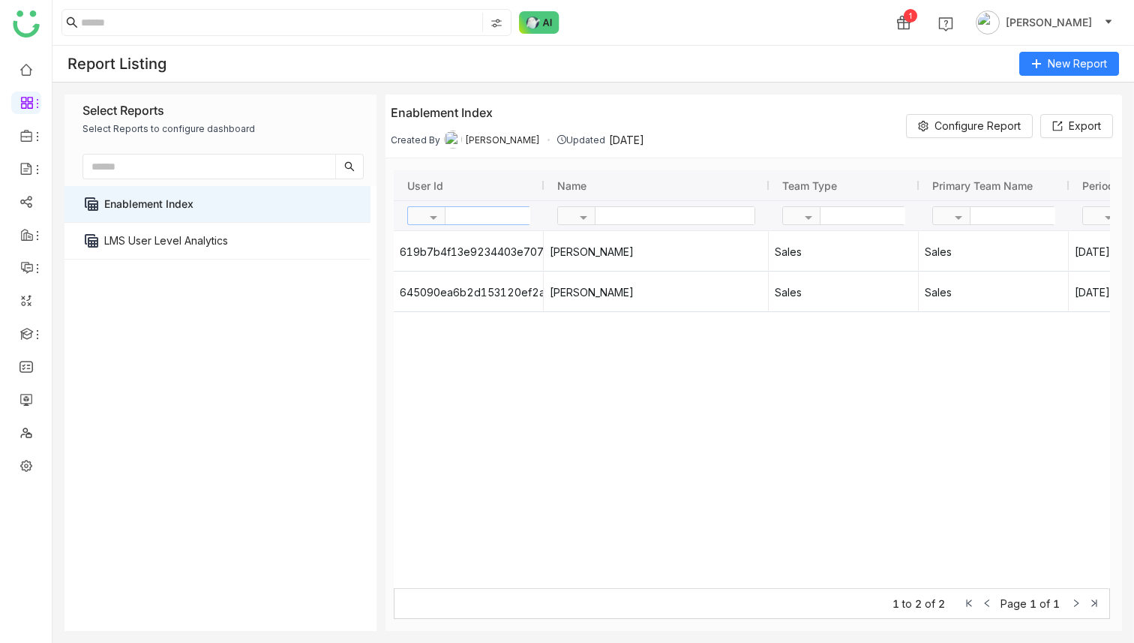
click at [489, 218] on input "text" at bounding box center [500, 215] width 109 height 17
paste input "**********"
type input "**********"
paste input "**********"
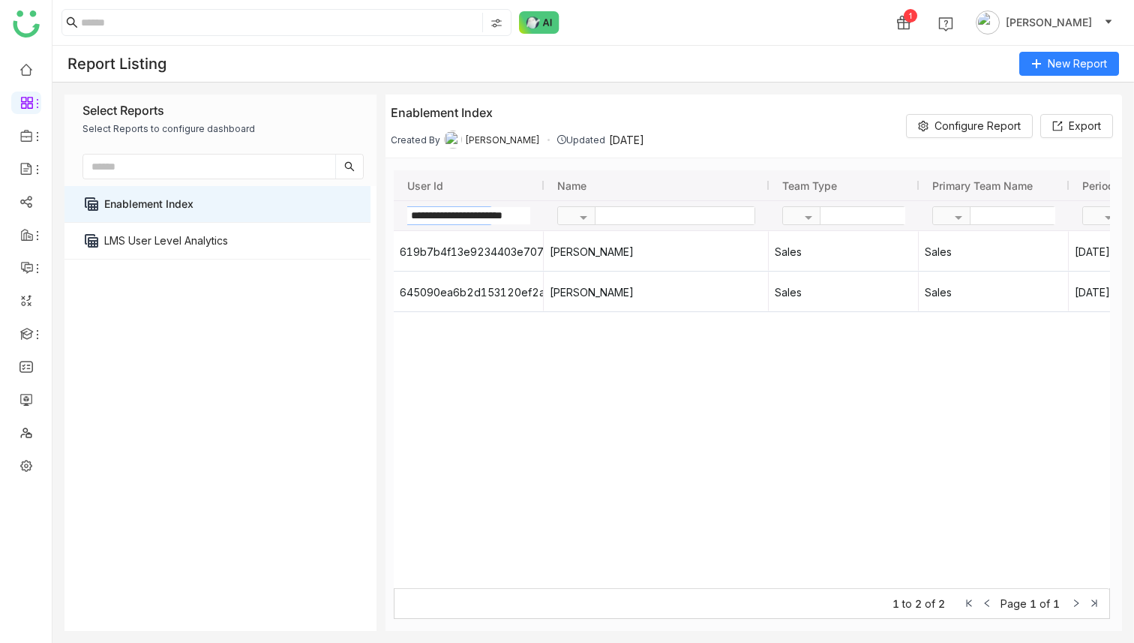
type input "**********"
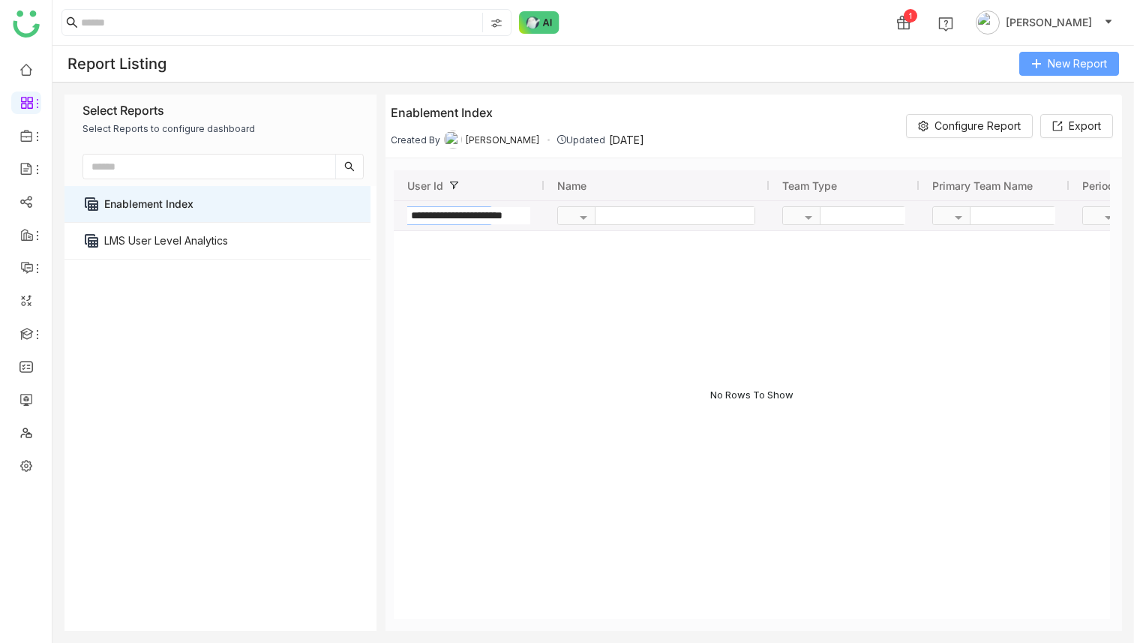
scroll to position [0, 0]
click at [1068, 65] on span "New Report" at bounding box center [1077, 64] width 59 height 17
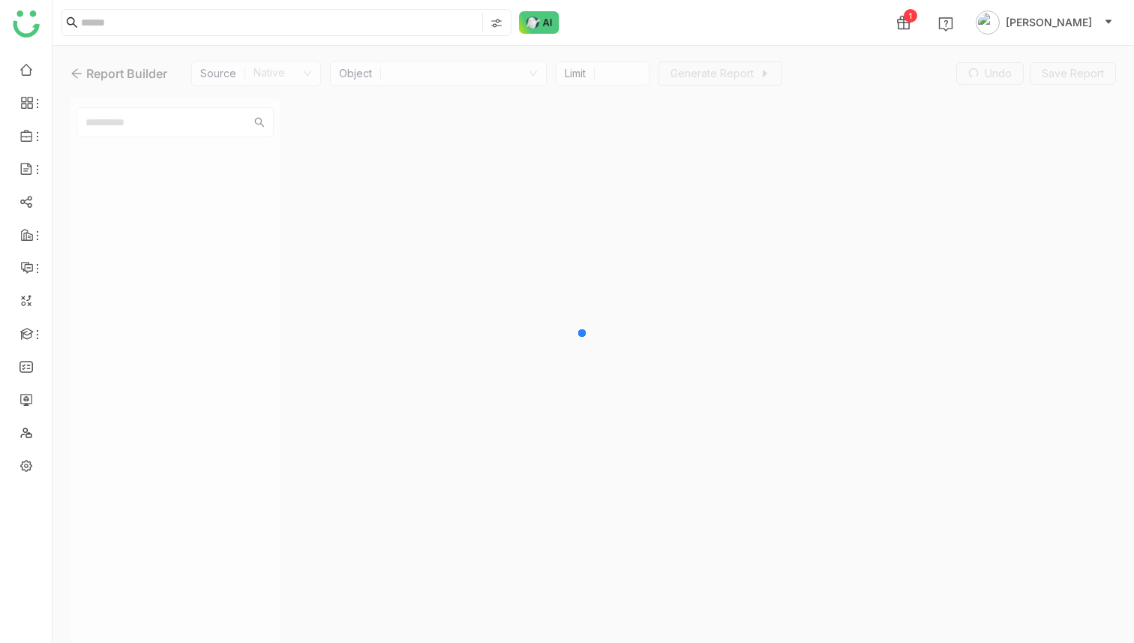
type input "***"
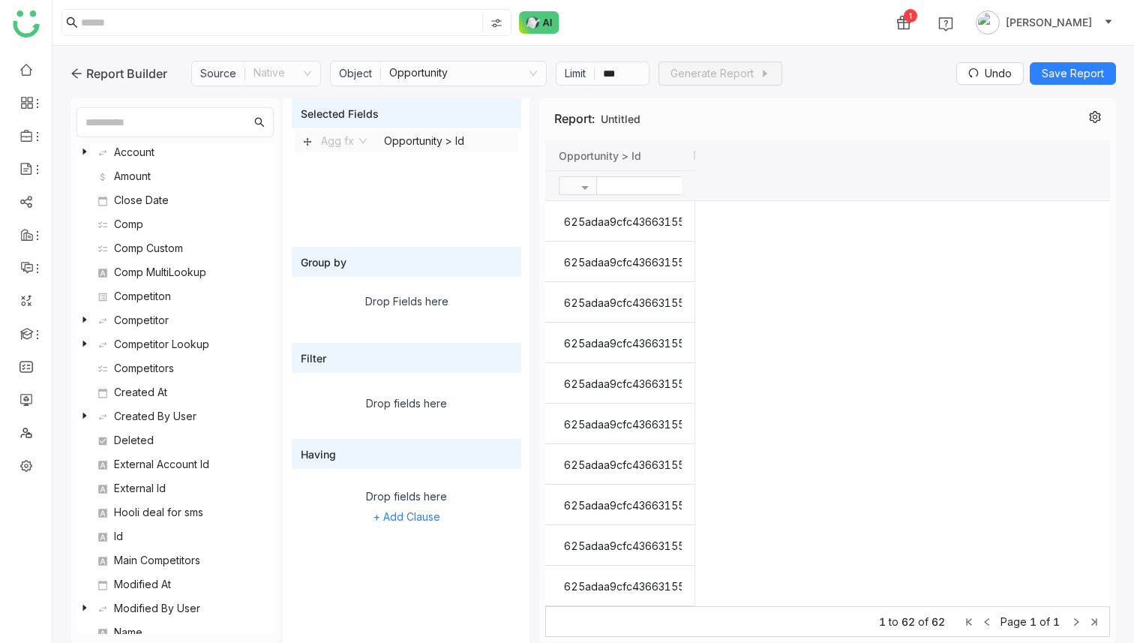
click at [428, 74] on nz-select-item "Opportunity" at bounding box center [463, 74] width 149 height 24
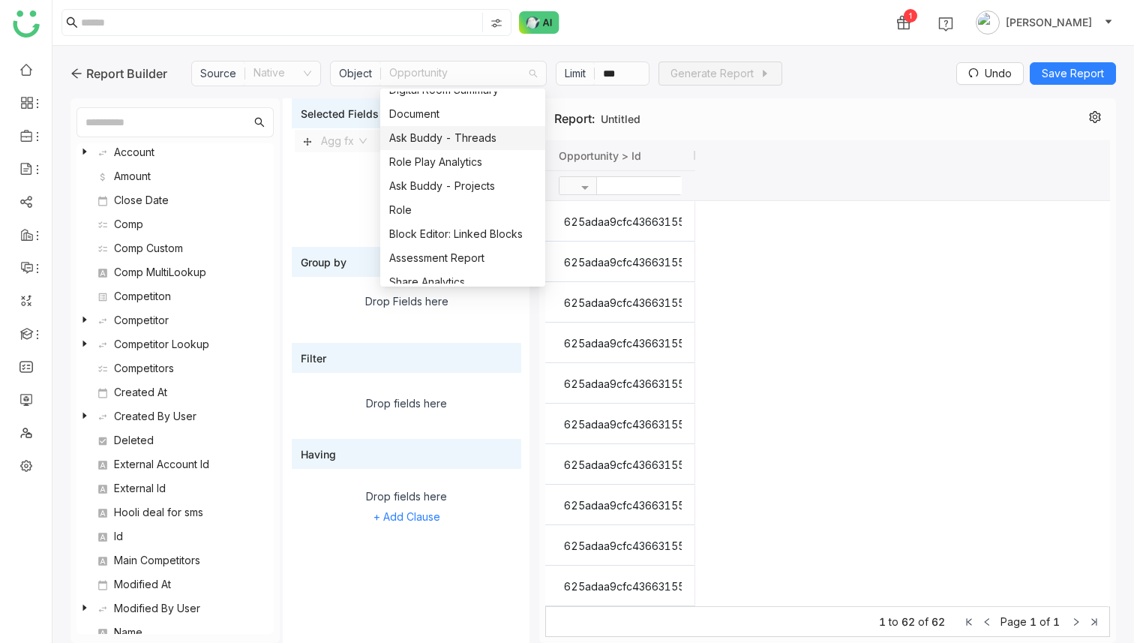
scroll to position [792, 0]
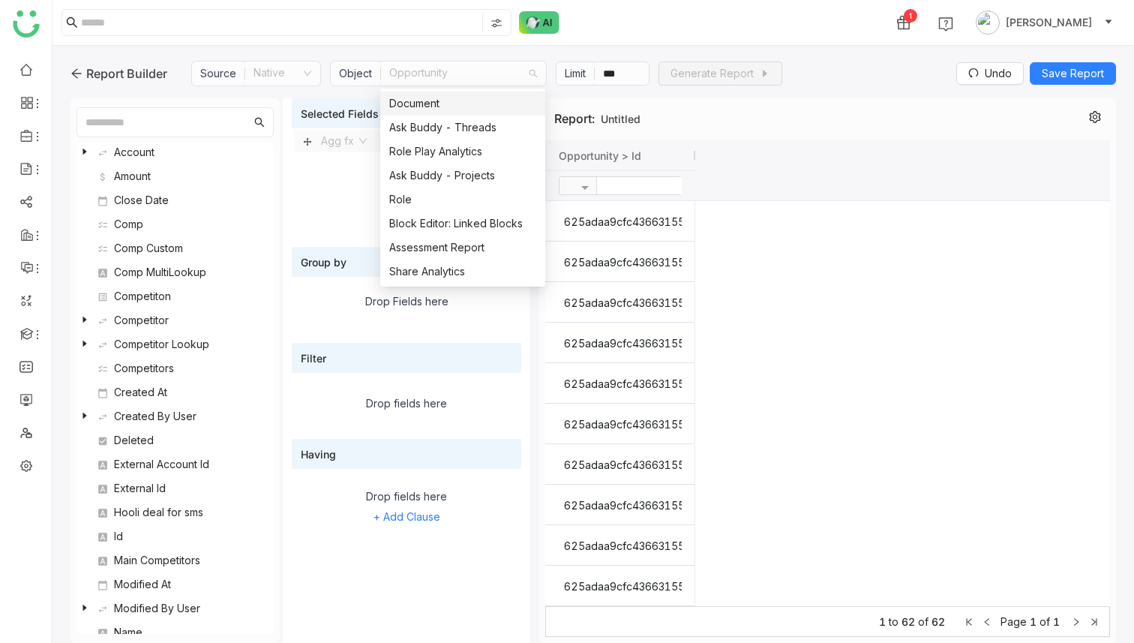
click at [439, 104] on div "Document" at bounding box center [462, 103] width 147 height 17
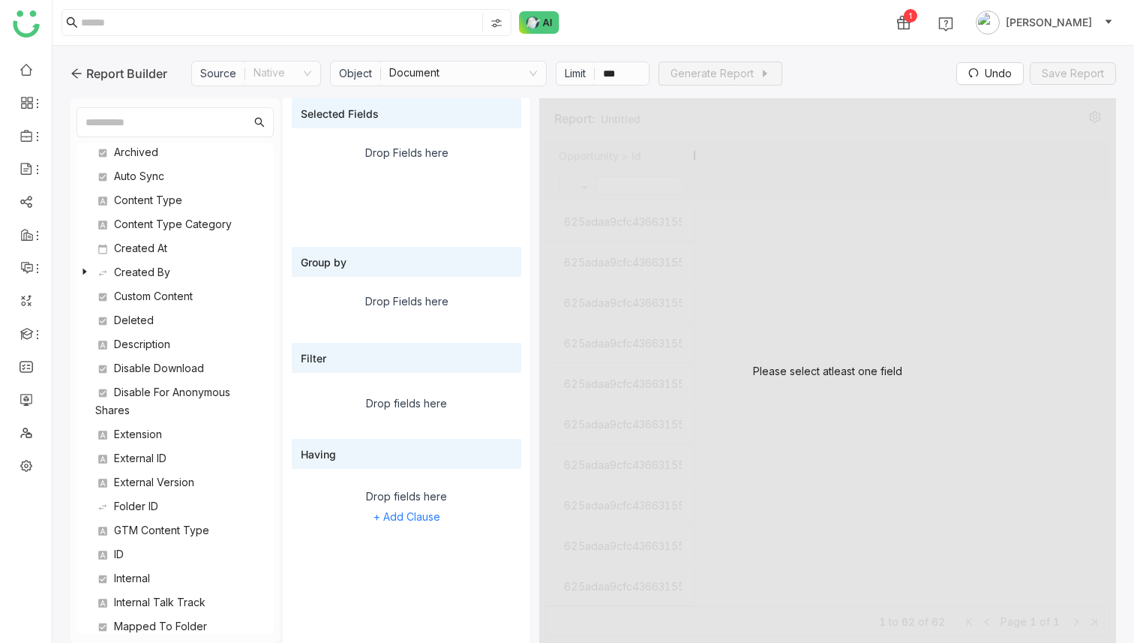
click at [762, 277] on div "Please select atleast one field" at bounding box center [827, 370] width 577 height 545
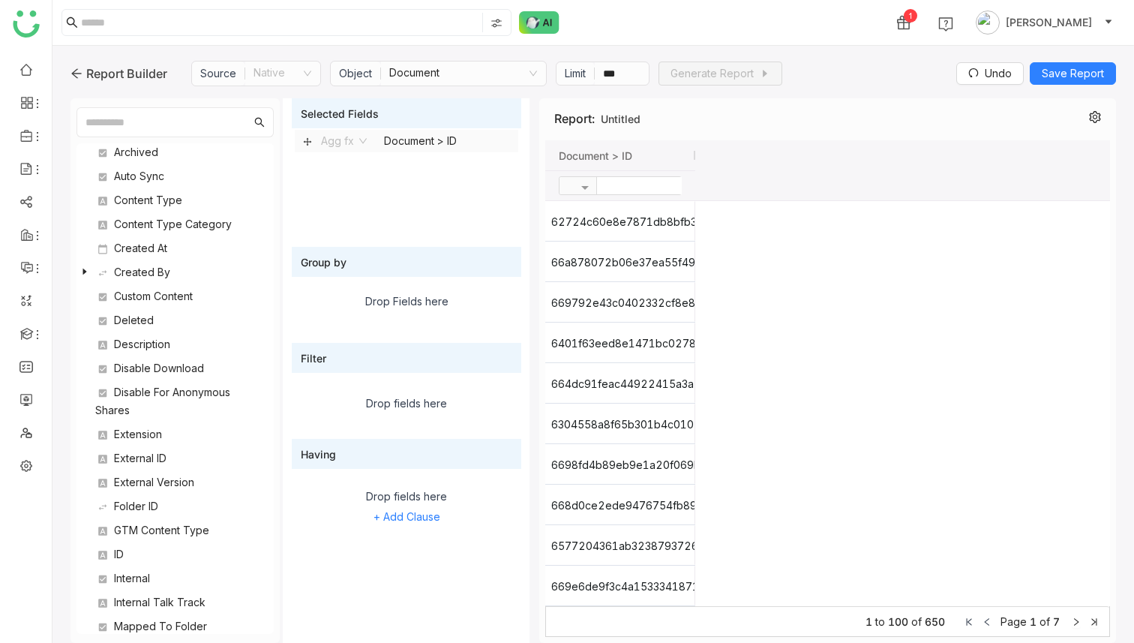
click at [632, 188] on input "text" at bounding box center [651, 185] width 109 height 17
paste input "**********"
type input "**********"
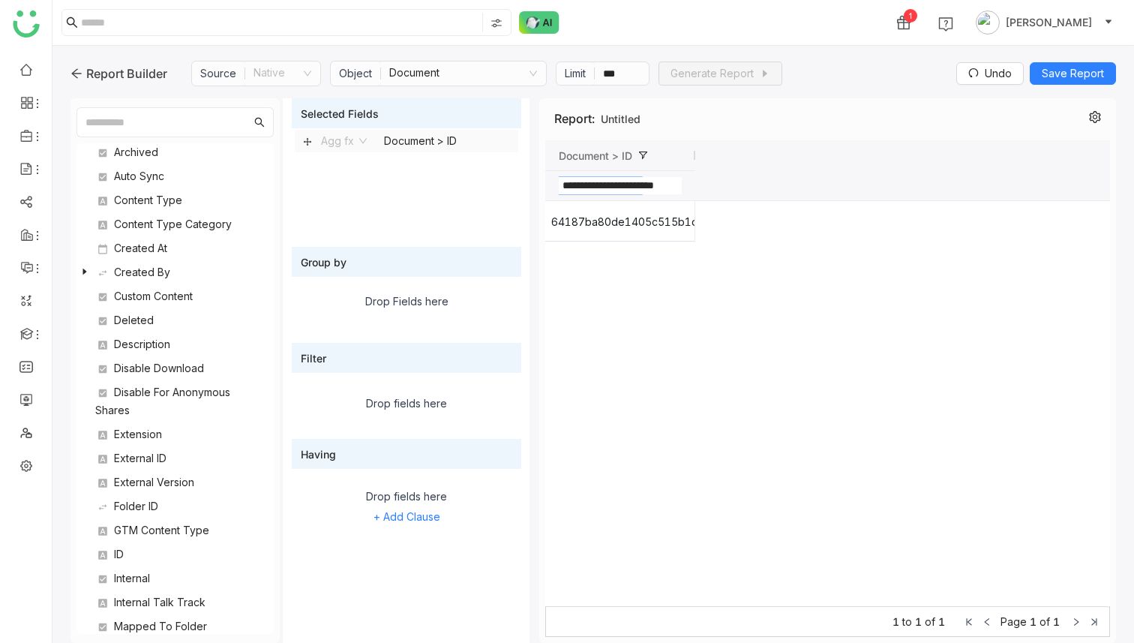
scroll to position [0, 0]
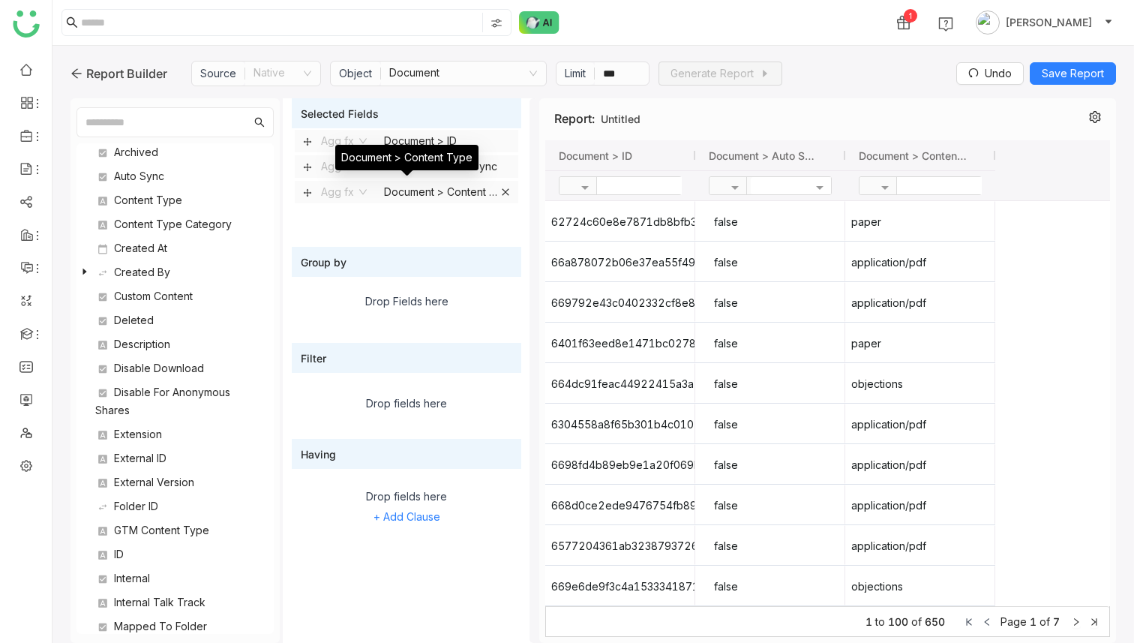
click at [508, 191] on icon at bounding box center [505, 192] width 9 height 9
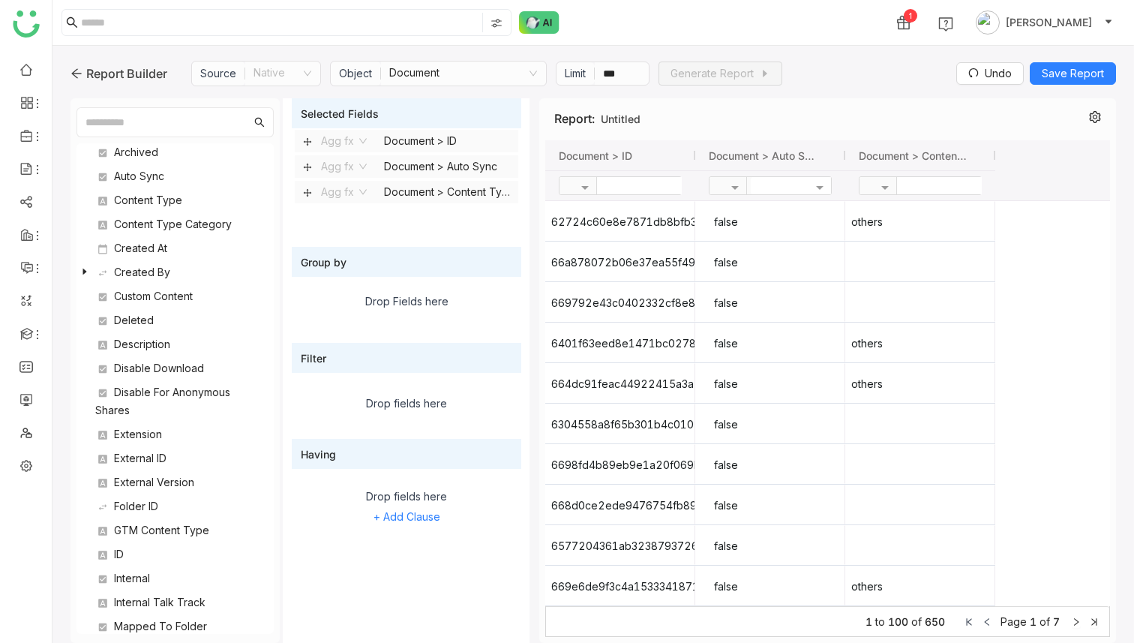
click at [628, 185] on input "text" at bounding box center [651, 185] width 109 height 17
paste input "**********"
type input "**********"
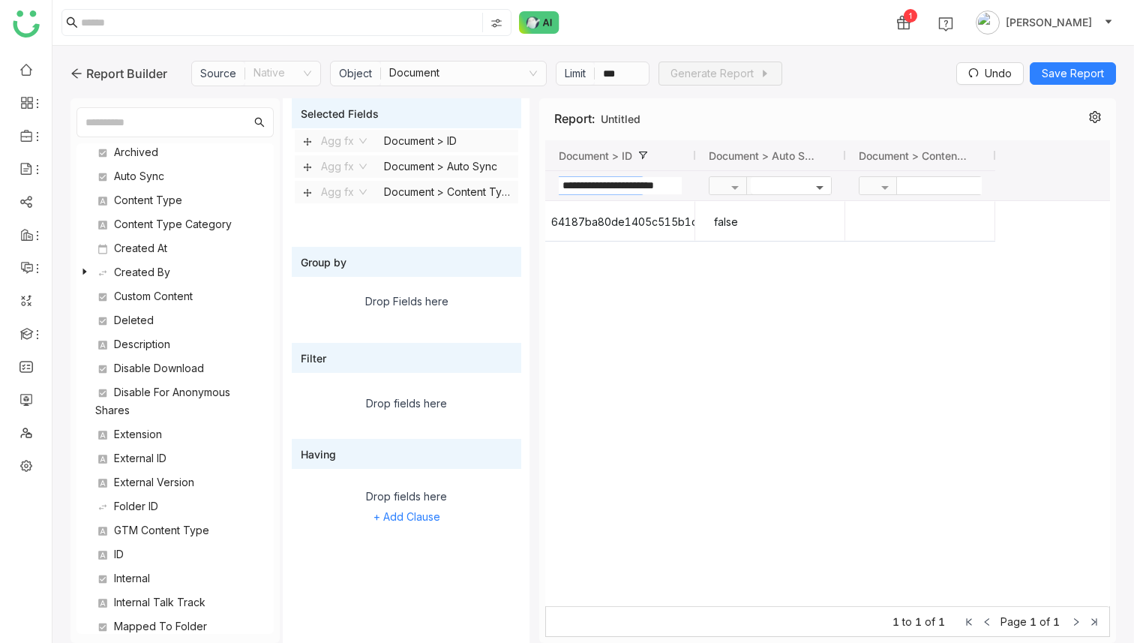
click at [819, 185] on span at bounding box center [822, 185] width 19 height 13
click at [771, 207] on span "true" at bounding box center [766, 206] width 20 height 13
click at [668, 186] on input "**********" at bounding box center [620, 185] width 123 height 17
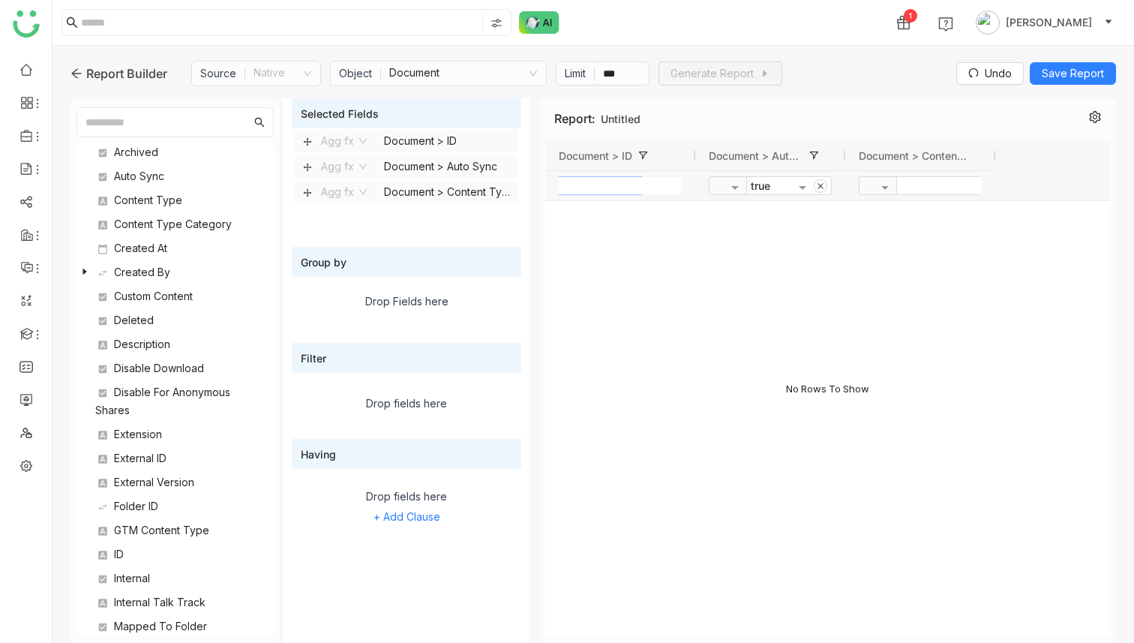
click at [608, 227] on div at bounding box center [827, 419] width 565 height 436
click at [622, 233] on div at bounding box center [827, 388] width 565 height 497
click at [822, 184] on icon at bounding box center [821, 186] width 6 height 6
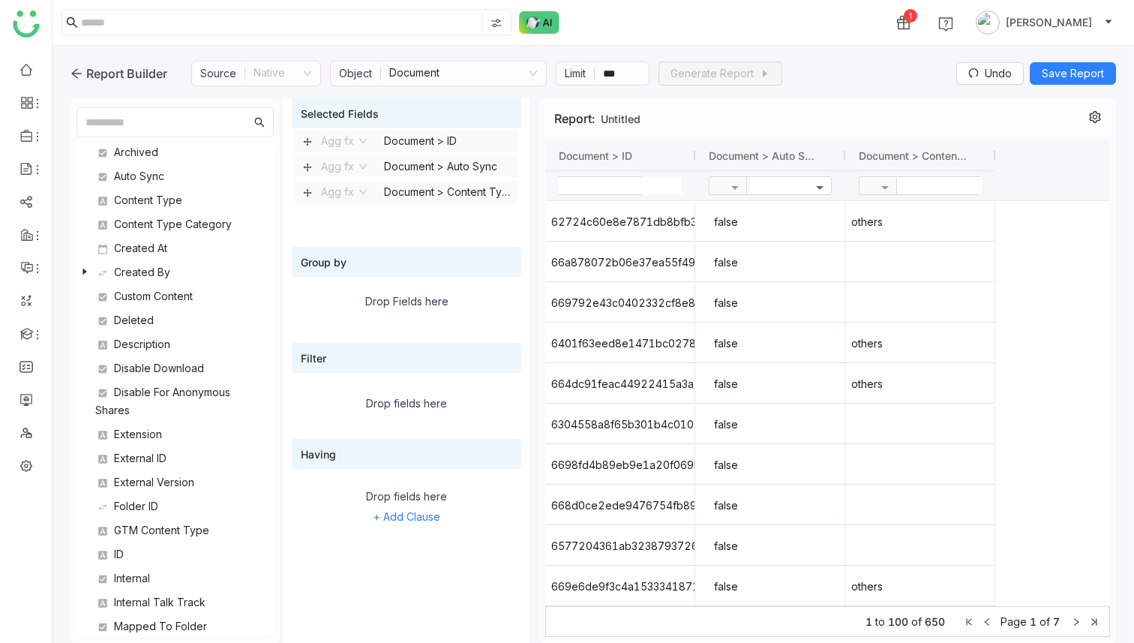
click at [823, 185] on span at bounding box center [822, 185] width 19 height 13
click at [792, 203] on div "true" at bounding box center [789, 206] width 83 height 25
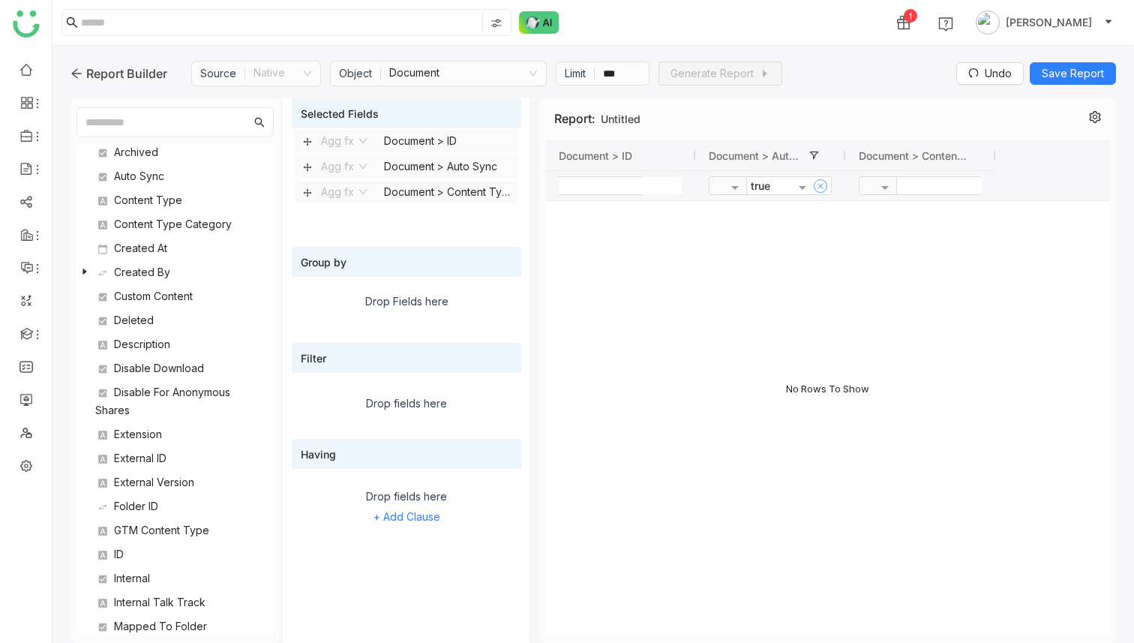
click at [821, 187] on icon at bounding box center [821, 186] width 8 height 8
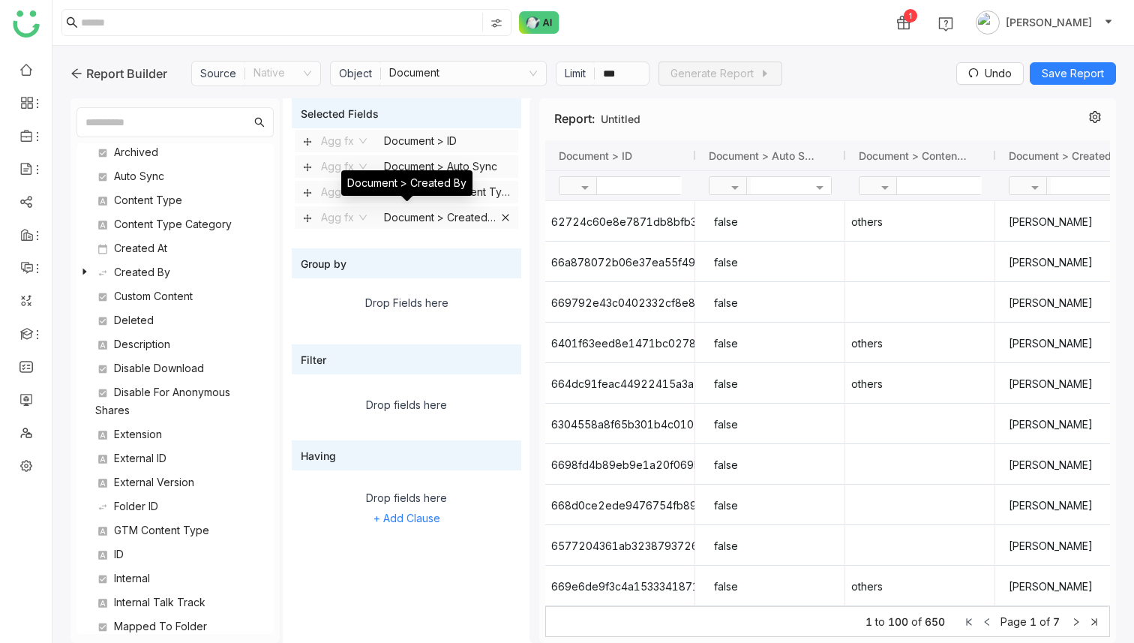
click at [508, 216] on icon at bounding box center [505, 217] width 9 height 9
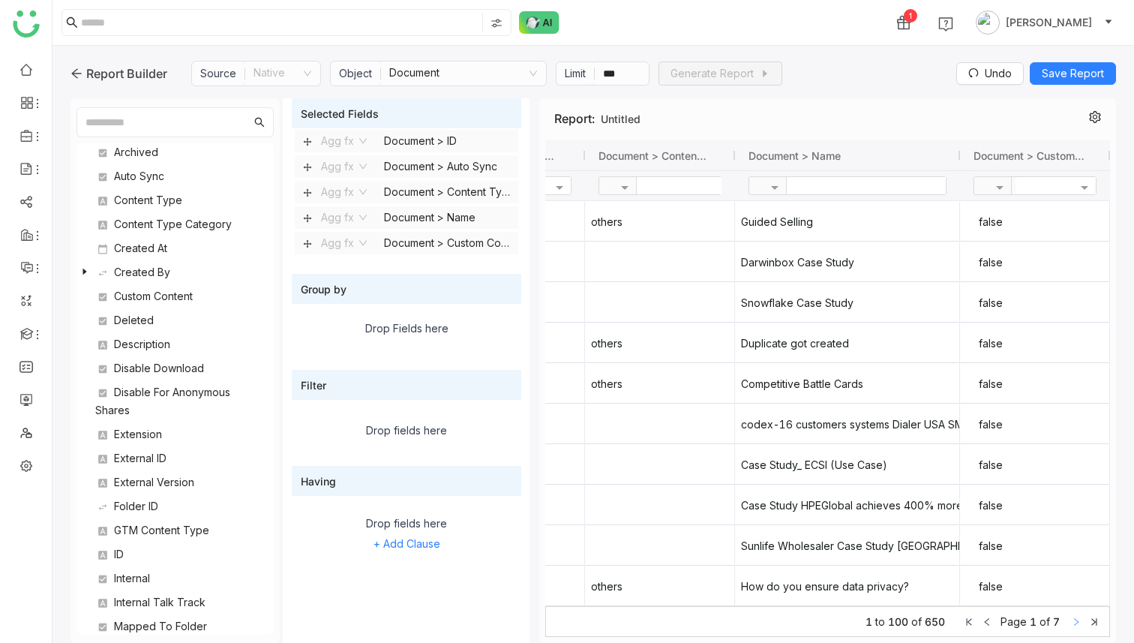
click at [1074, 622] on icon at bounding box center [1076, 622] width 9 height 9
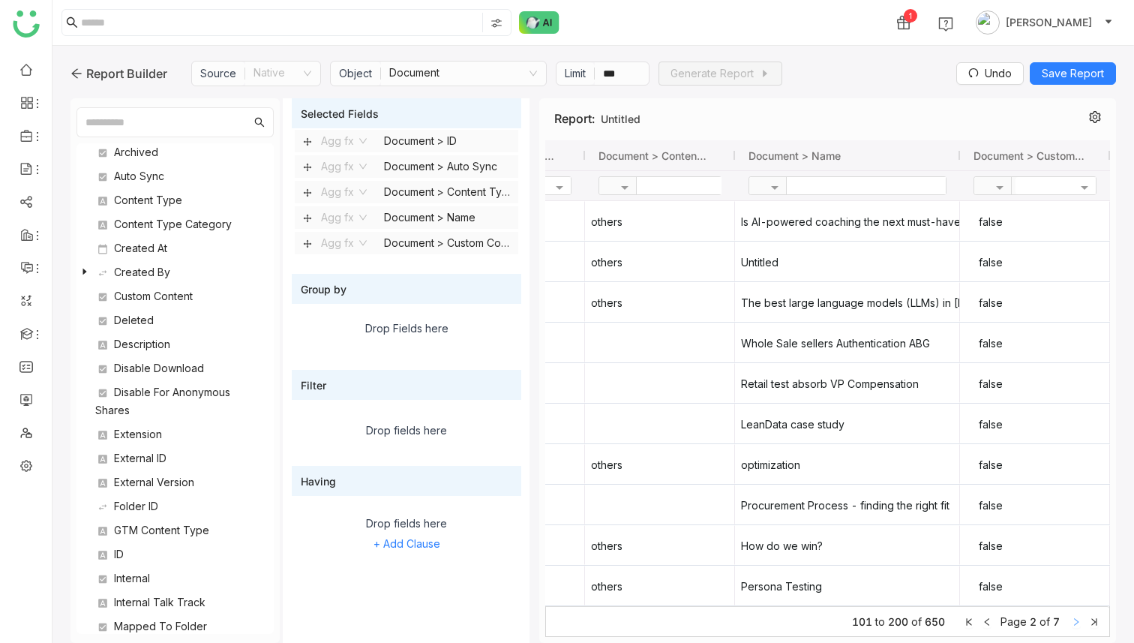
click at [1074, 622] on icon at bounding box center [1076, 622] width 9 height 9
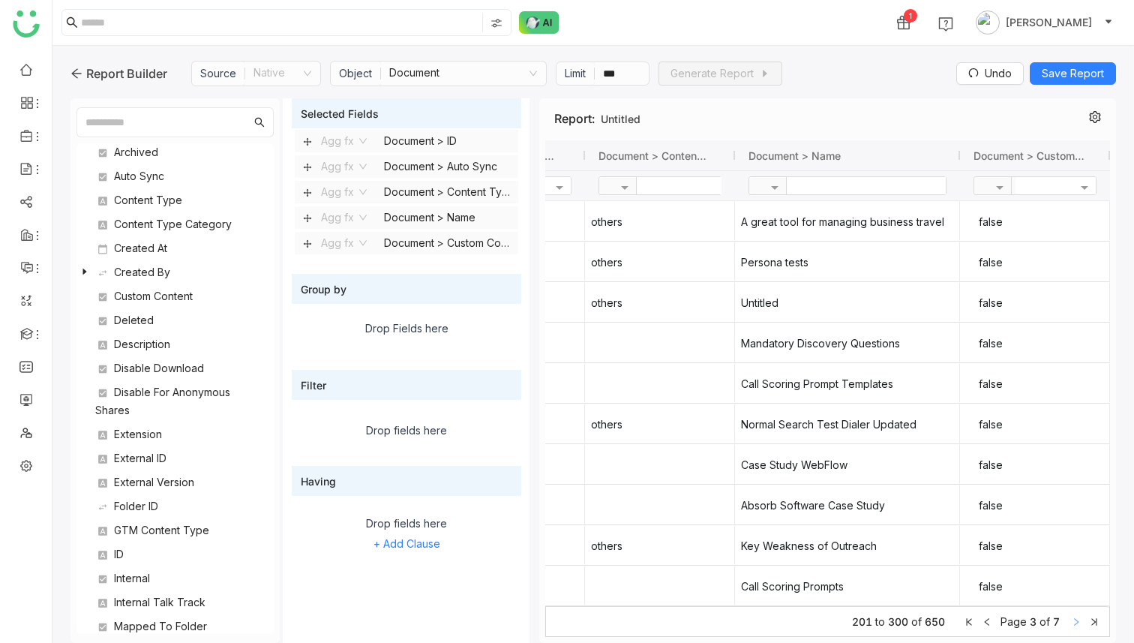
click at [1074, 622] on icon at bounding box center [1076, 622] width 9 height 9
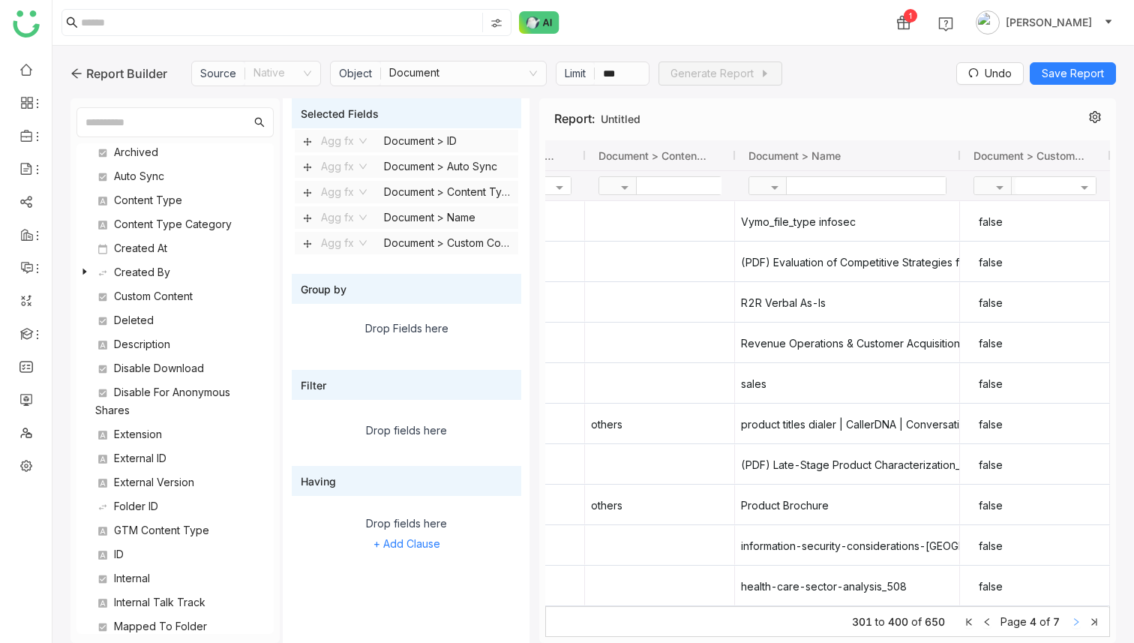
click at [1074, 622] on icon at bounding box center [1076, 622] width 9 height 9
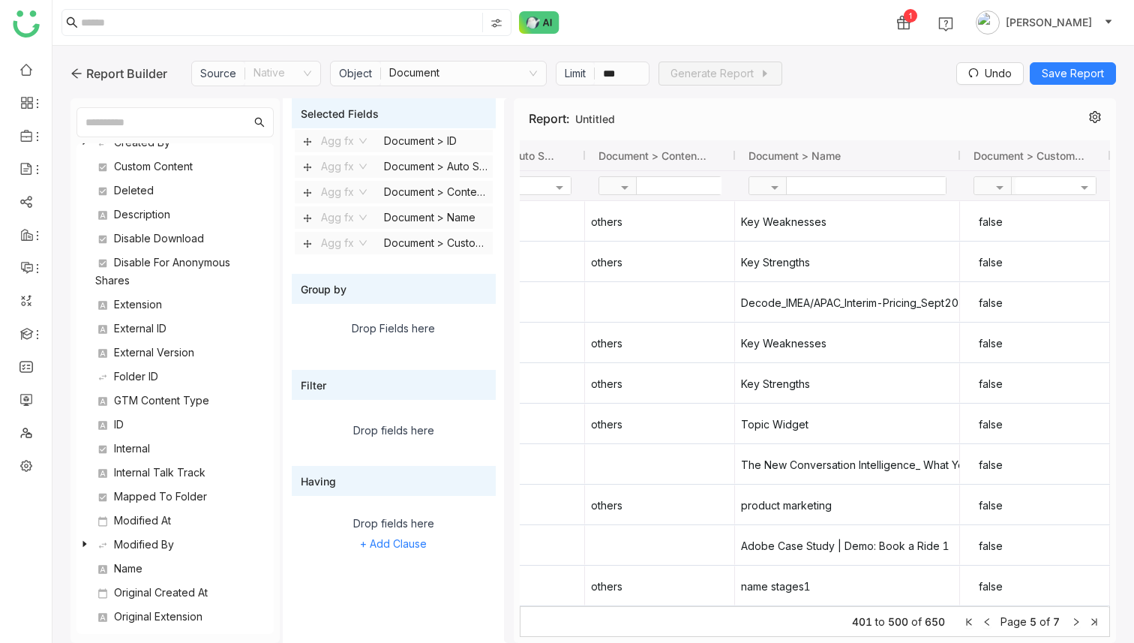
drag, startPoint x: 530, startPoint y: 356, endPoint x: 374, endPoint y: 356, distance: 156.8
click at [504, 356] on nz-resize-handle at bounding box center [508, 370] width 8 height 545
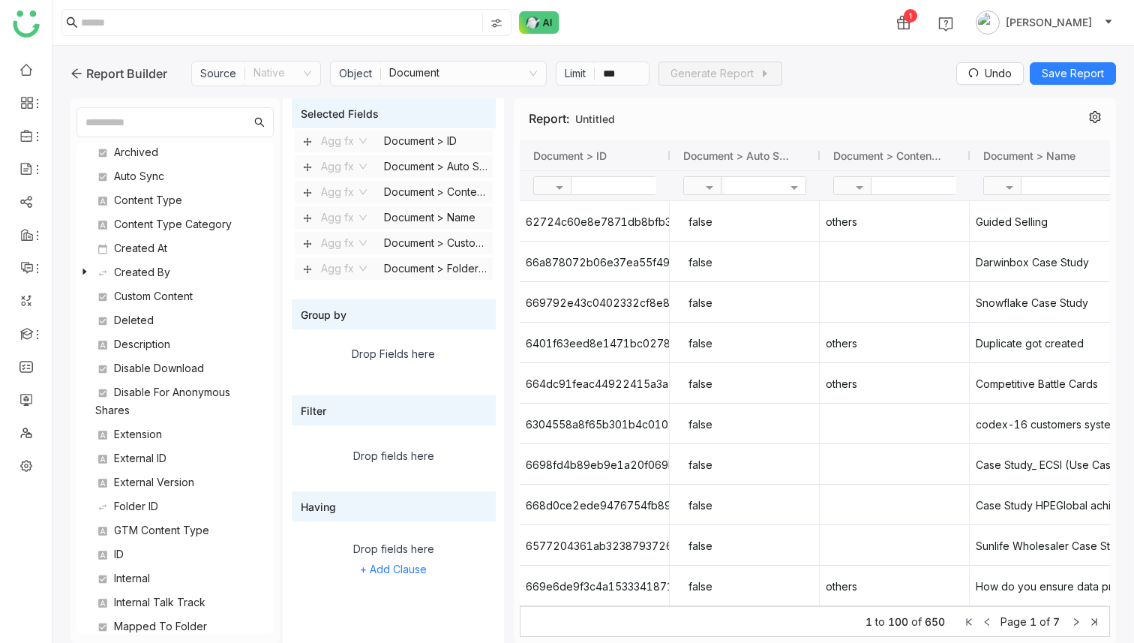
drag, startPoint x: 146, startPoint y: 311, endPoint x: 528, endPoint y: 8, distance: 488.6
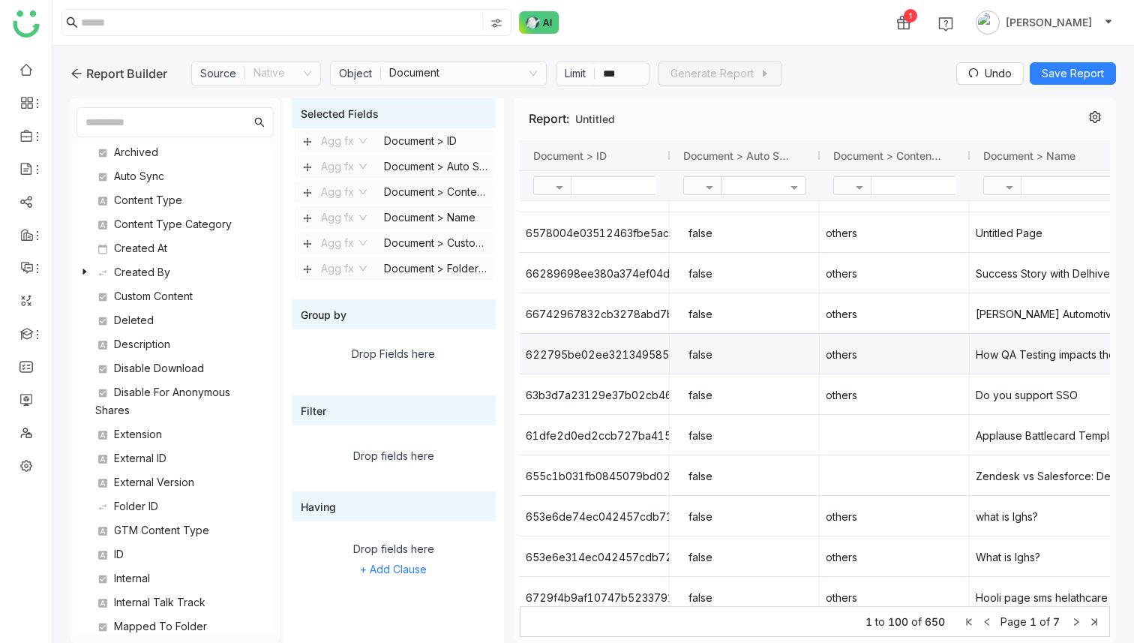
scroll to position [542, 0]
